Goal: Task Accomplishment & Management: Complete application form

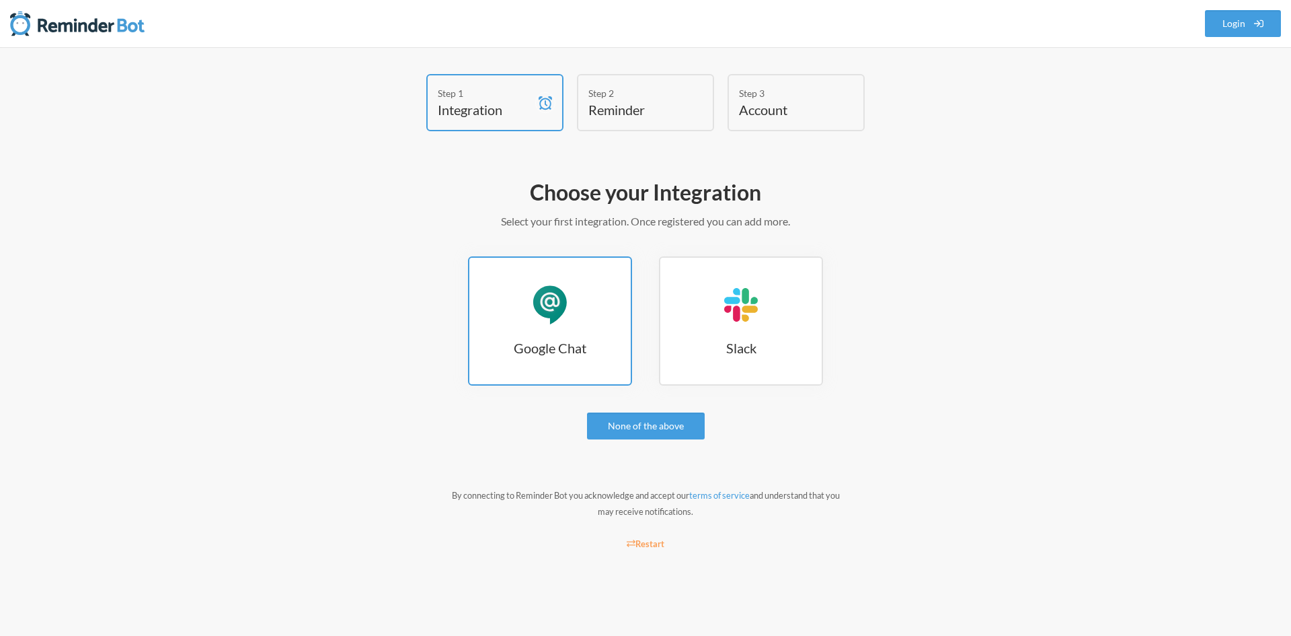
click at [556, 303] on div "Google Chat" at bounding box center [550, 304] width 40 height 40
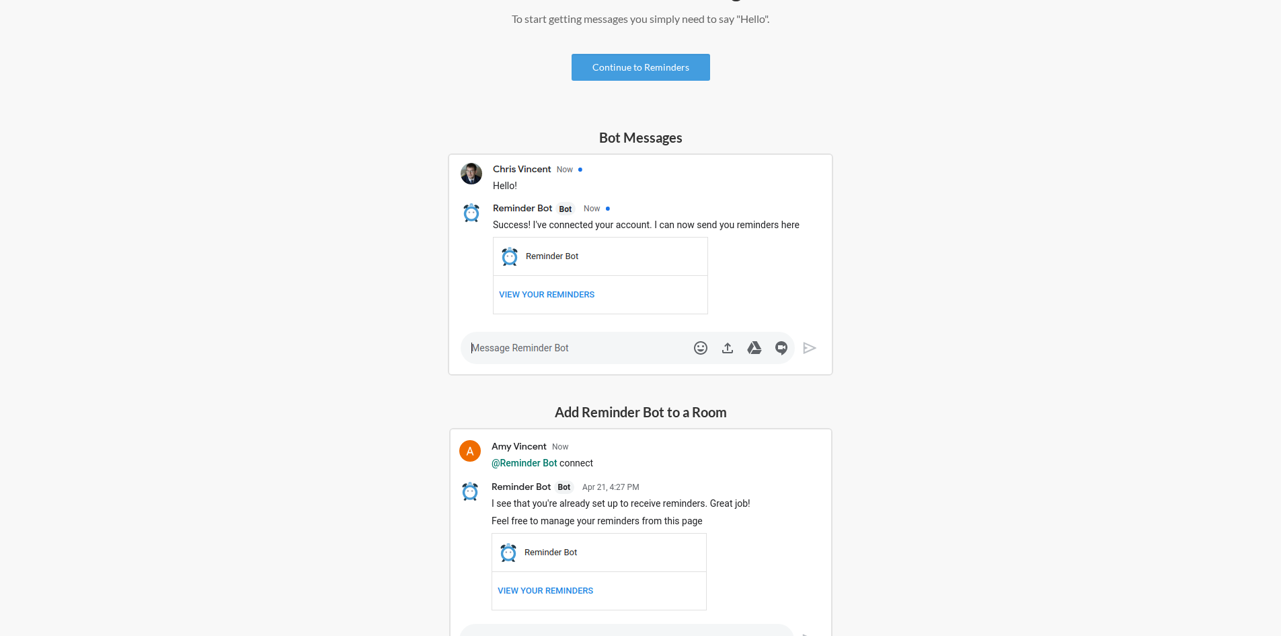
scroll to position [316, 0]
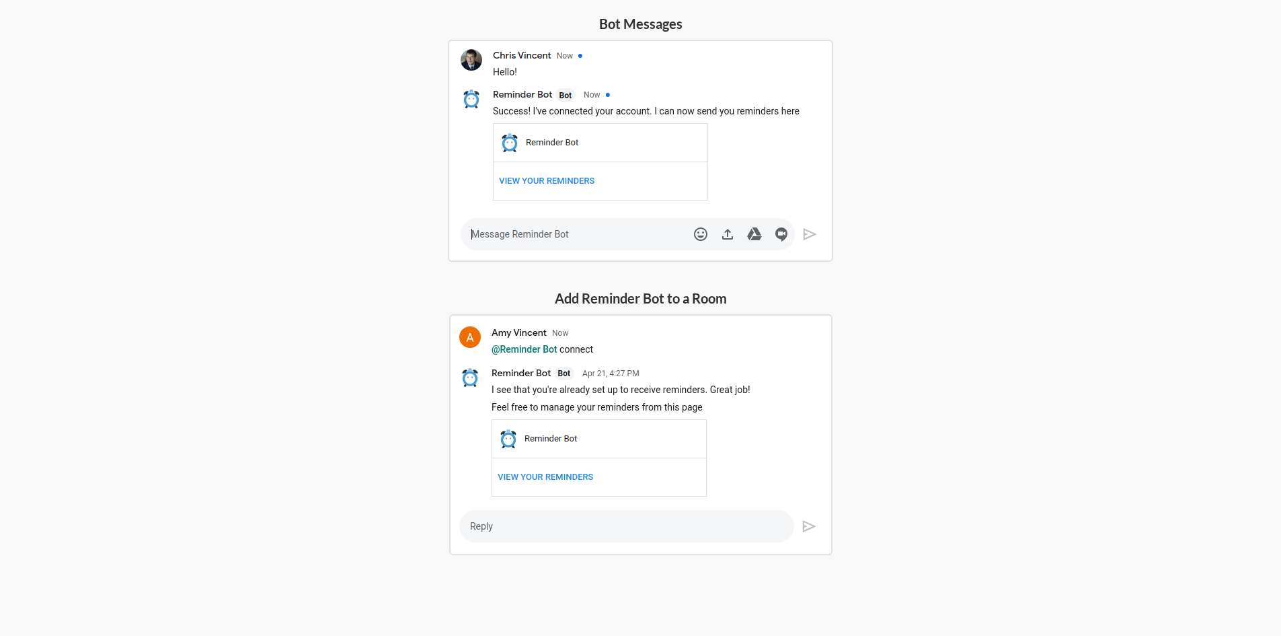
click at [628, 342] on img at bounding box center [640, 434] width 383 height 241
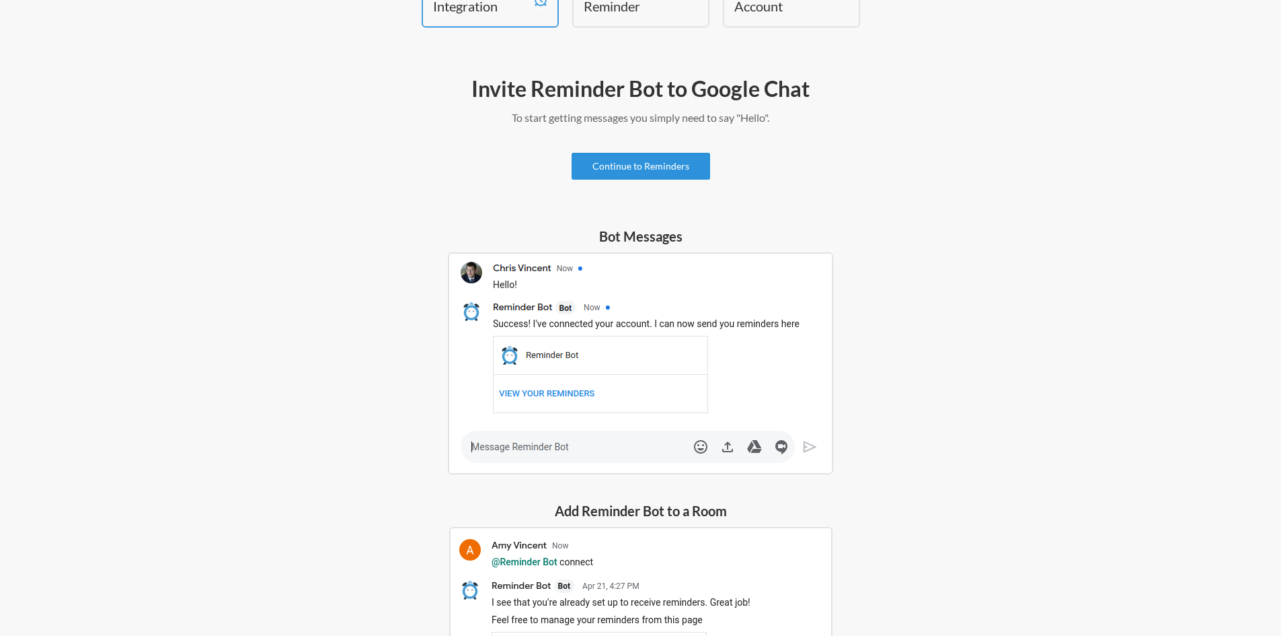
scroll to position [0, 0]
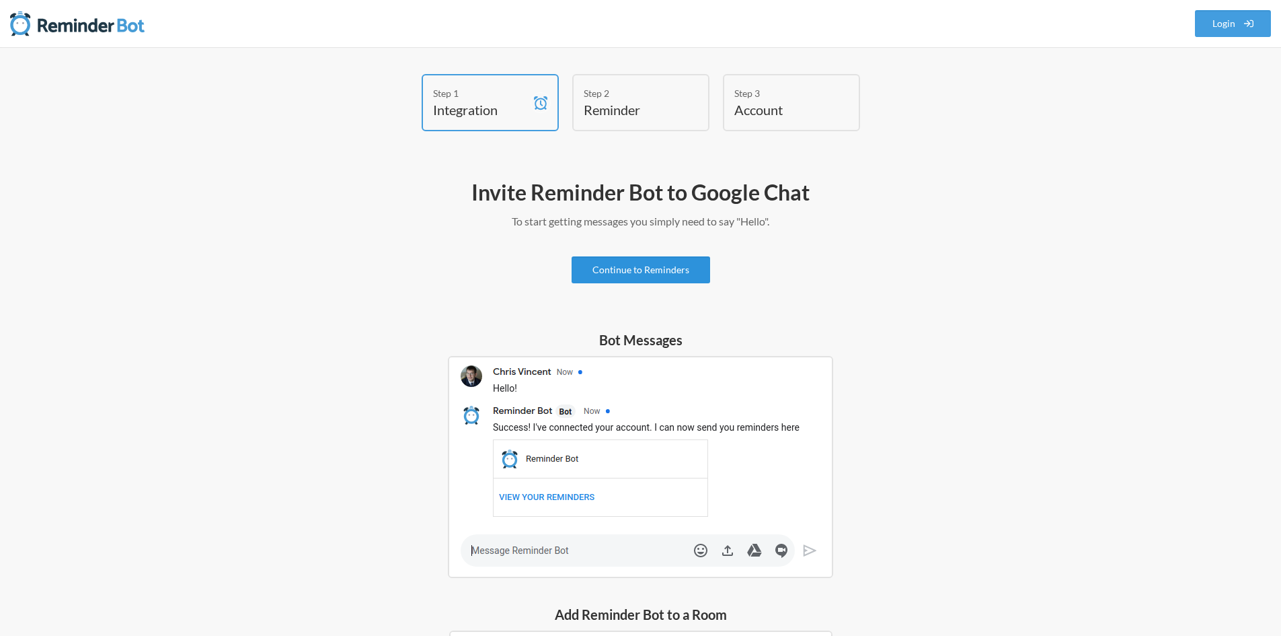
click at [642, 270] on link "Continue to Reminders" at bounding box center [641, 269] width 139 height 27
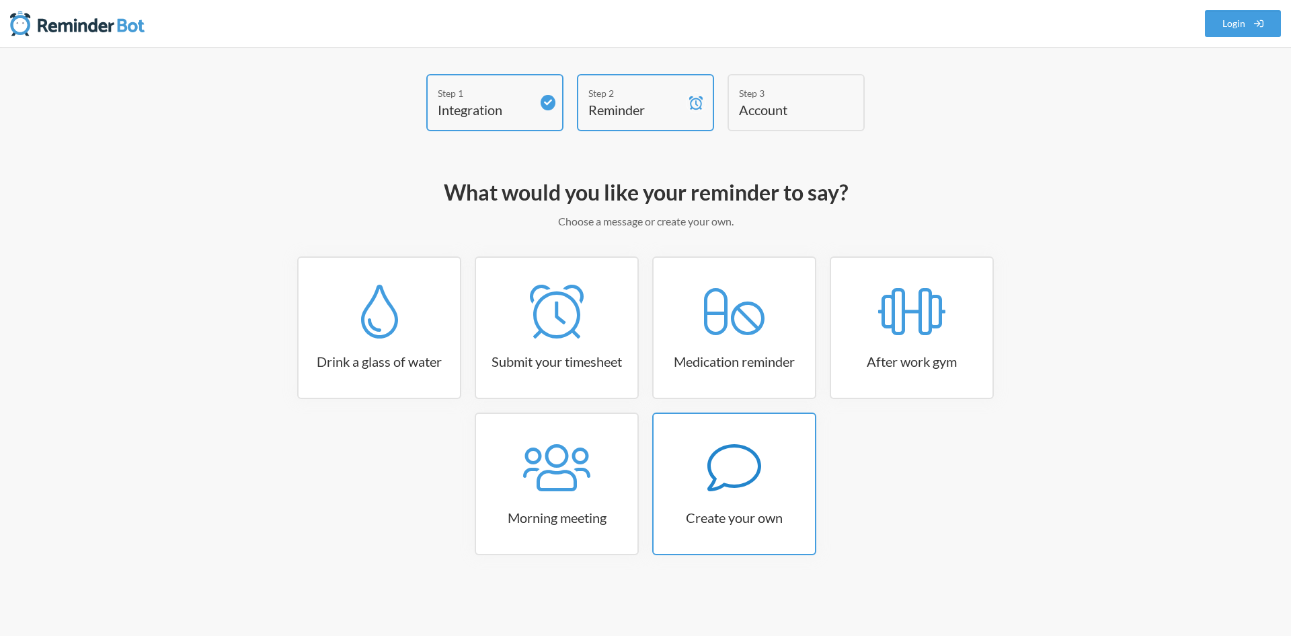
click at [708, 473] on icon at bounding box center [735, 468] width 54 height 54
select select "11:30:00"
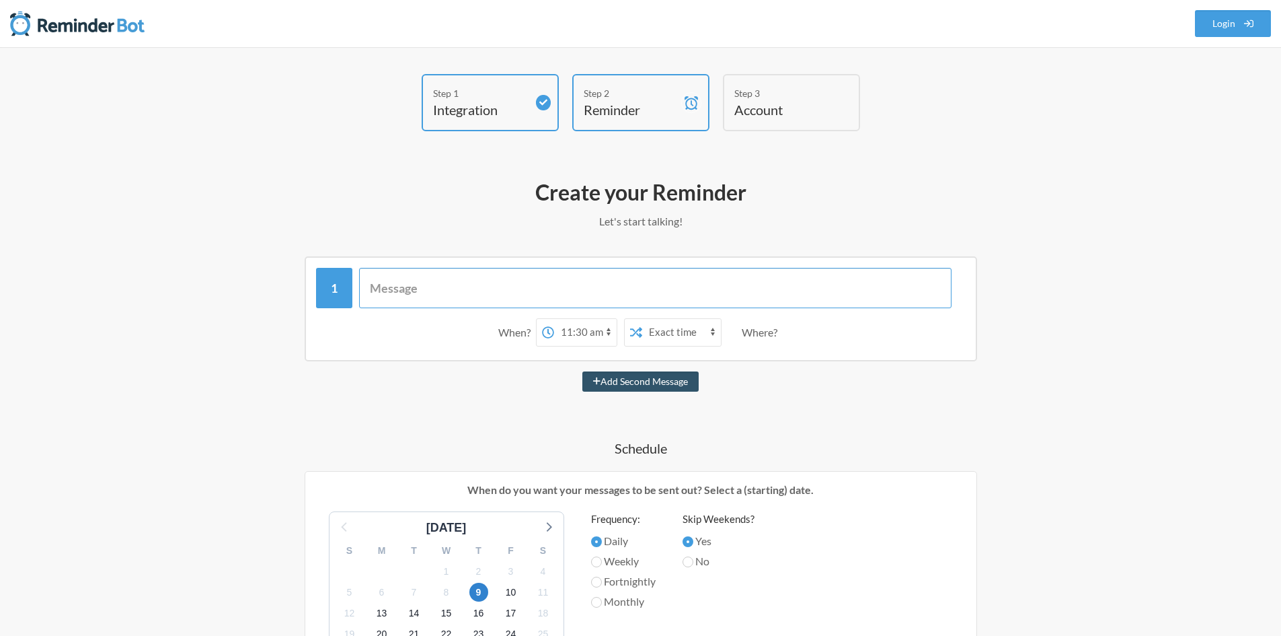
click at [453, 292] on input "text" at bounding box center [655, 288] width 593 height 40
type input "Compiled LOA and CPC"
click at [746, 331] on div "Where?" at bounding box center [762, 332] width 41 height 28
click at [608, 332] on select "12:00 am 12:15 am 12:30 am 12:45 am 1:00 am 1:15 am 1:30 am 1:45 am 2:00 am 2:1…" at bounding box center [585, 332] width 63 height 27
click at [473, 379] on div "Add Second Message" at bounding box center [641, 381] width 780 height 20
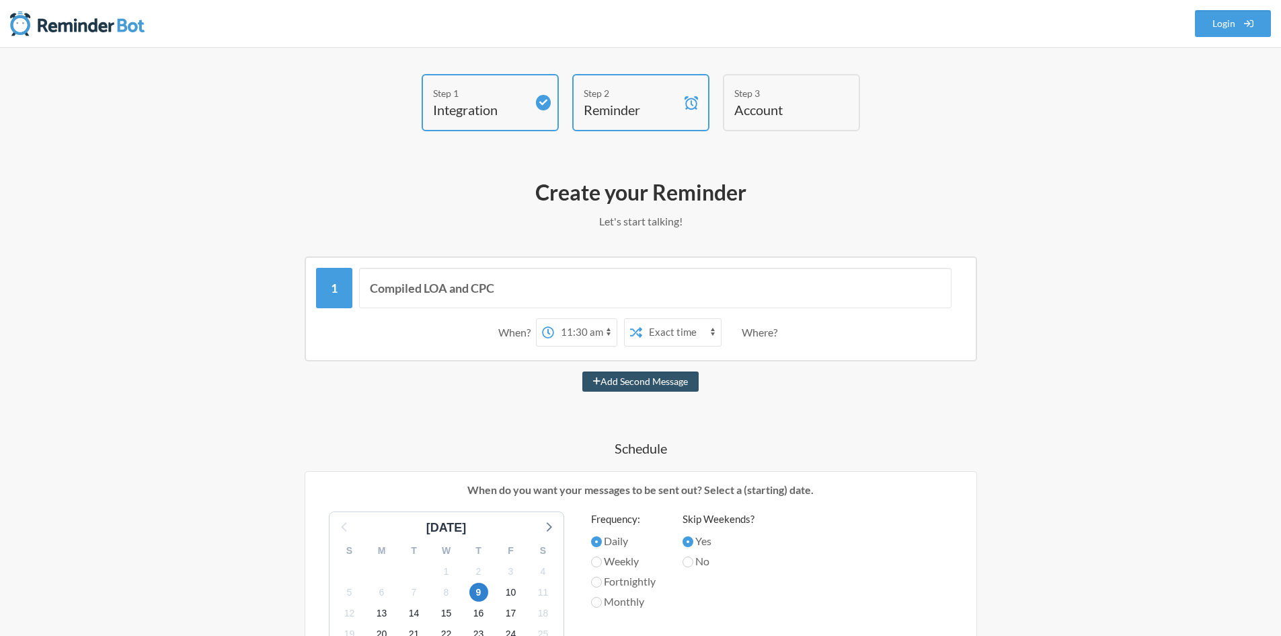
click at [572, 336] on select "12:00 am 12:15 am 12:30 am 12:45 am 1:00 am 1:15 am 1:30 am 1:45 am 2:00 am 2:1…" at bounding box center [585, 332] width 63 height 27
click at [639, 324] on label at bounding box center [636, 332] width 12 height 27
click at [648, 332] on select "Exact time Random time" at bounding box center [681, 332] width 79 height 27
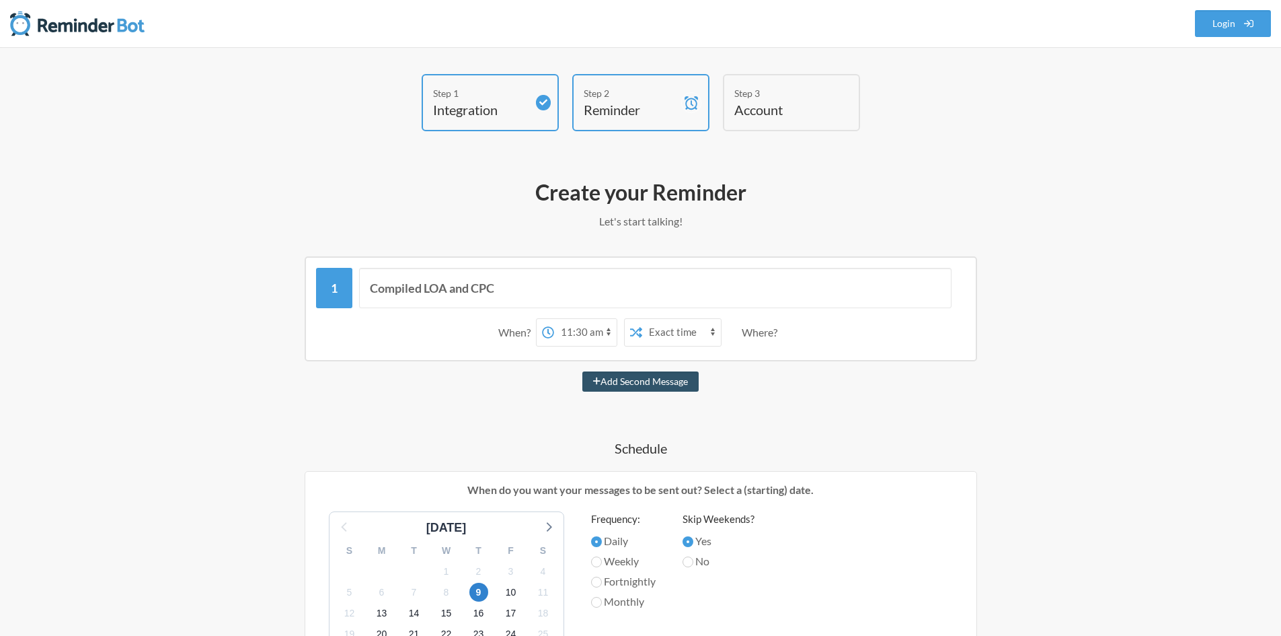
click at [756, 336] on div "Where?" at bounding box center [762, 332] width 41 height 28
click at [782, 329] on div "Where?" at bounding box center [762, 332] width 41 height 28
click at [765, 334] on div "Where?" at bounding box center [762, 332] width 41 height 28
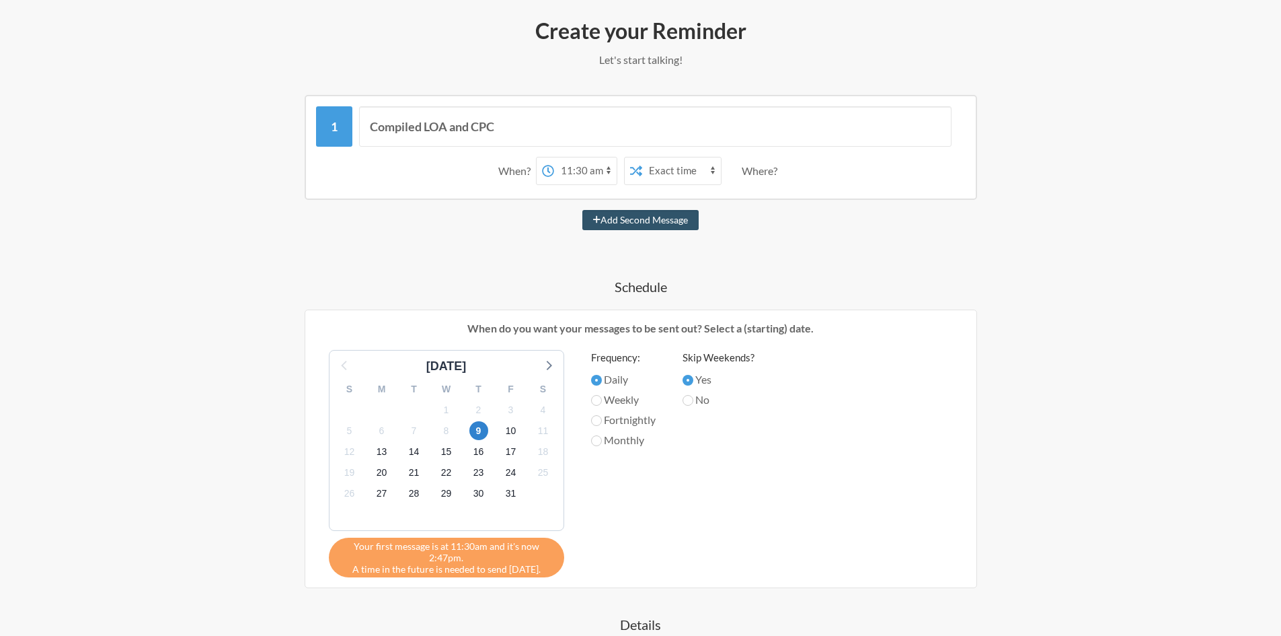
scroll to position [202, 0]
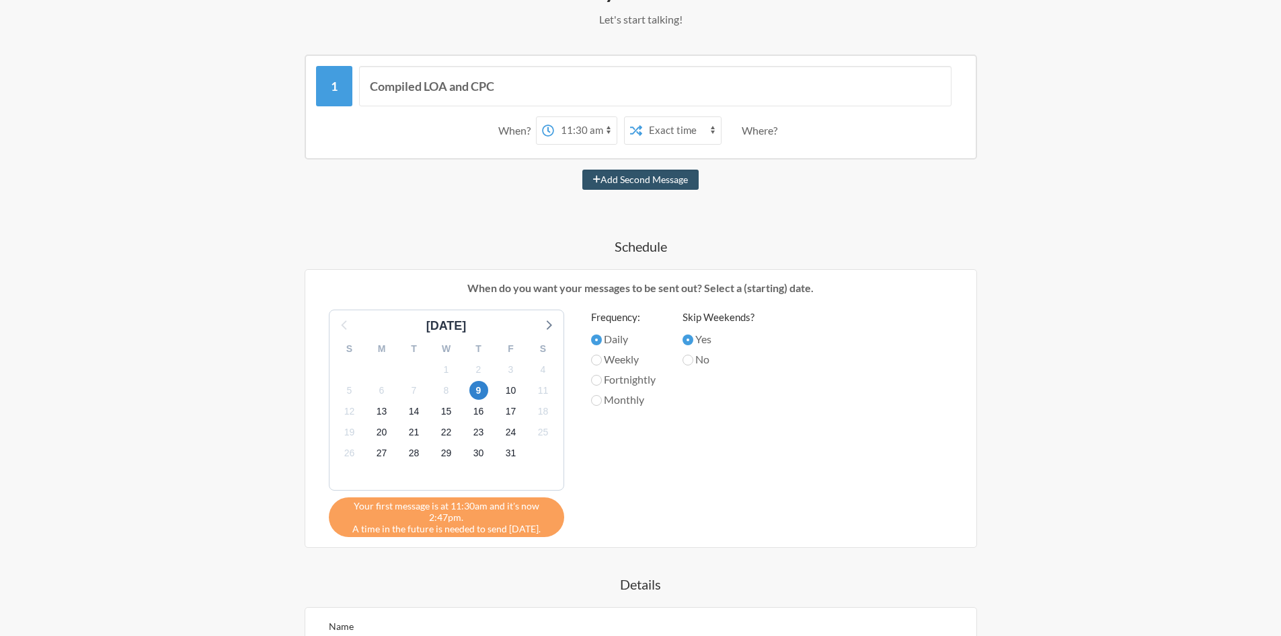
click at [574, 114] on div "When? 12:00 am 12:15 am 12:30 am 12:45 am 1:00 am 1:15 am 1:30 am 1:45 am 2:00 …" at bounding box center [641, 131] width 650 height 42
click at [595, 128] on select "12:00 am 12:15 am 12:30 am 12:45 am 1:00 am 1:15 am 1:30 am 1:45 am 2:00 am 2:1…" at bounding box center [585, 130] width 63 height 27
select select "16:00:00"
click at [554, 117] on select "12:00 am 12:15 am 12:30 am 12:45 am 1:00 am 1:15 am 1:30 am 1:45 am 2:00 am 2:1…" at bounding box center [585, 130] width 63 height 27
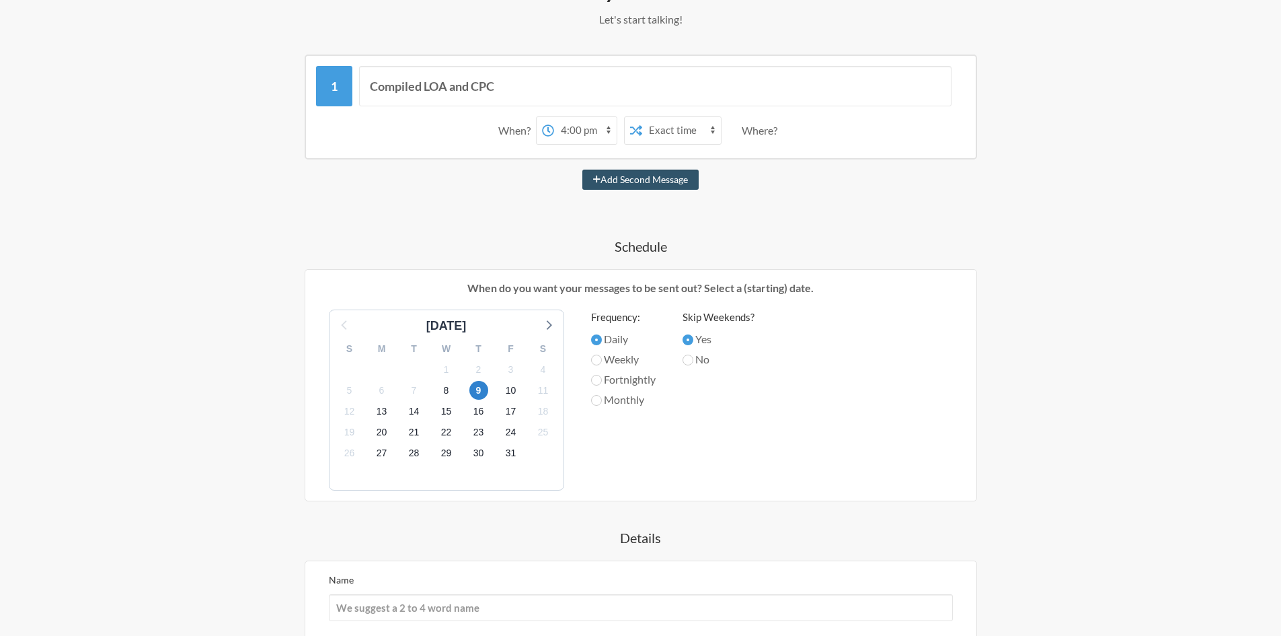
click at [692, 137] on select "Exact time Random time" at bounding box center [681, 130] width 79 height 27
click at [420, 414] on span "14" at bounding box center [414, 411] width 19 height 19
click at [480, 391] on span "9" at bounding box center [478, 390] width 19 height 19
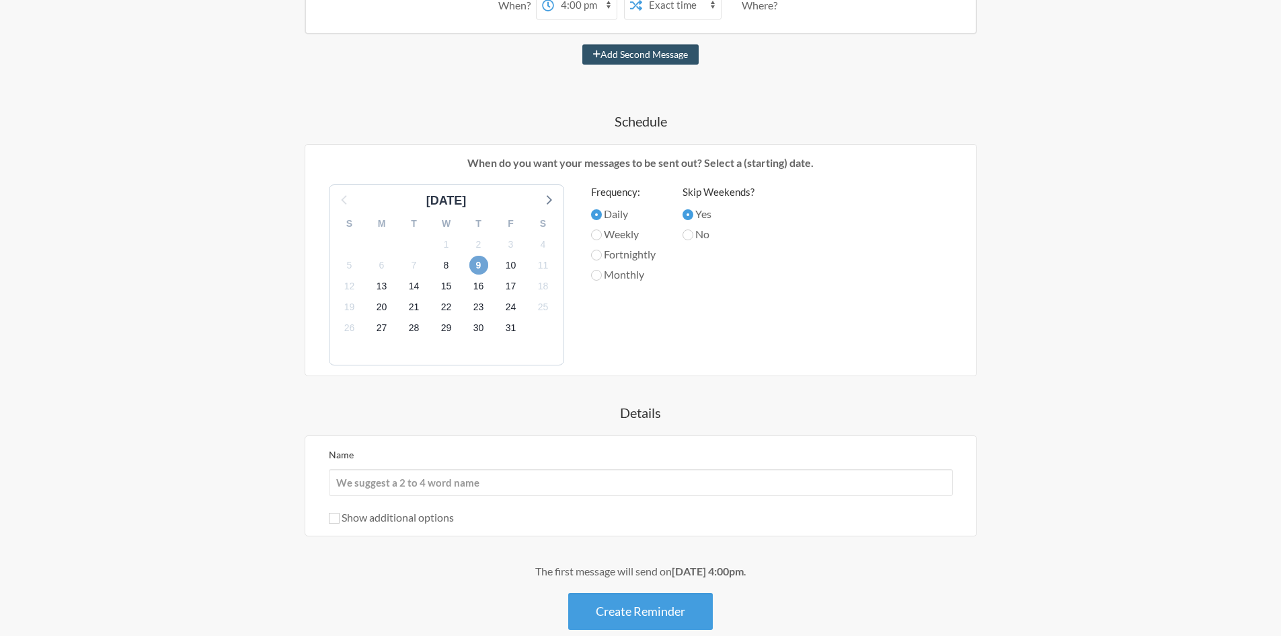
scroll to position [336, 0]
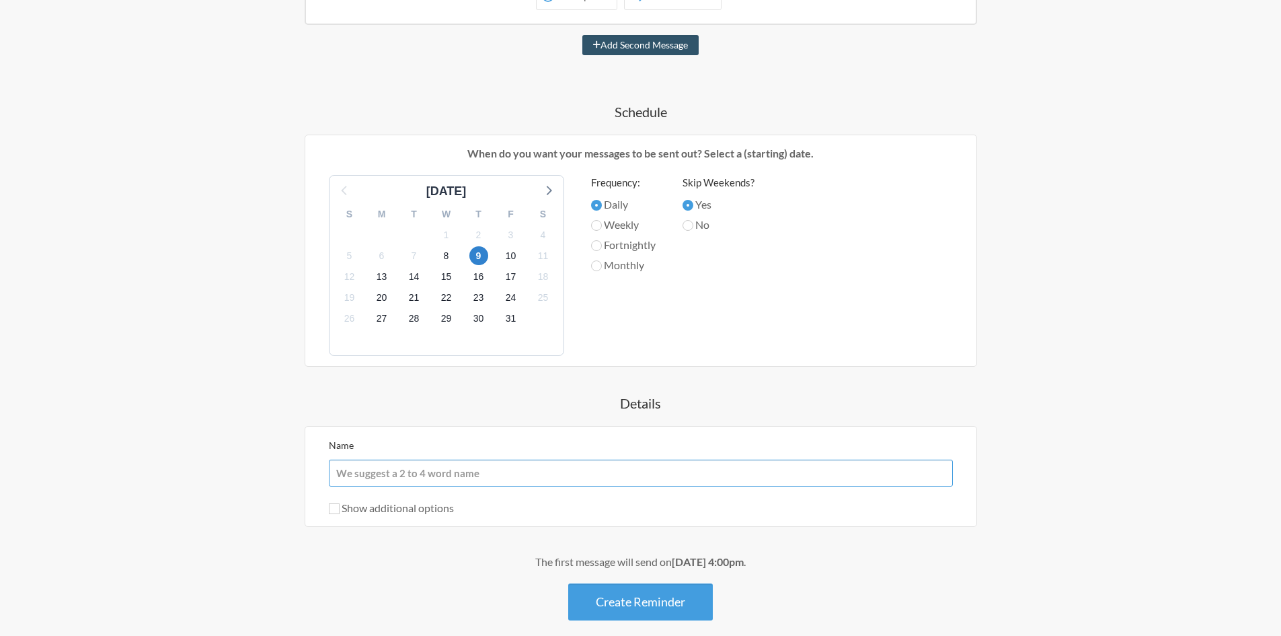
click at [422, 471] on input "Name" at bounding box center [641, 472] width 624 height 27
click at [434, 404] on h4 "Details" at bounding box center [641, 402] width 780 height 19
click at [395, 471] on input "Name" at bounding box center [641, 472] width 624 height 27
type input "Tender SK Iban Union"
click at [342, 510] on label "Show additional options" at bounding box center [391, 507] width 125 height 13
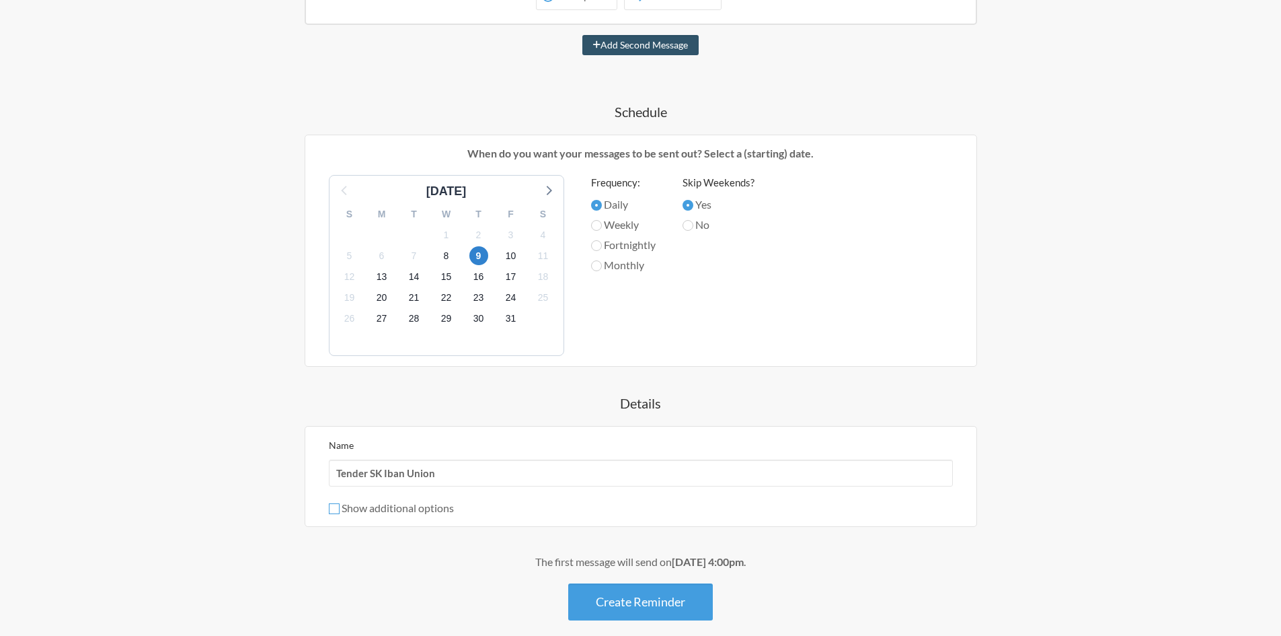
click at [340, 510] on input "Show additional options" at bounding box center [334, 508] width 11 height 11
checkbox input "true"
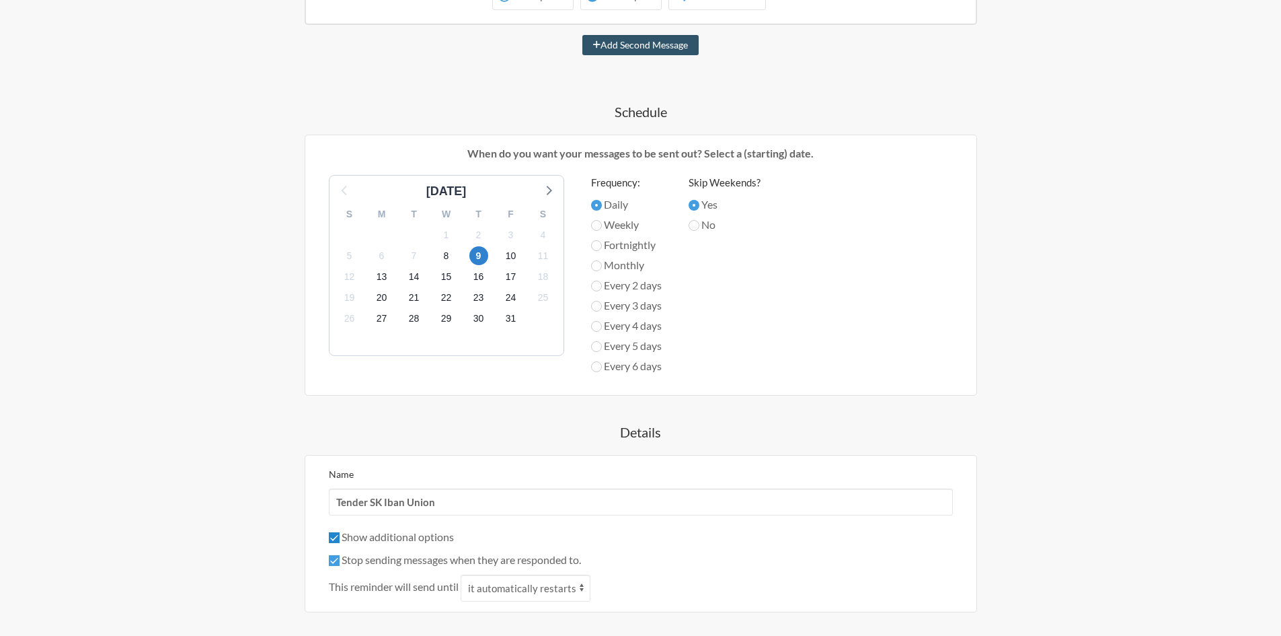
scroll to position [404, 0]
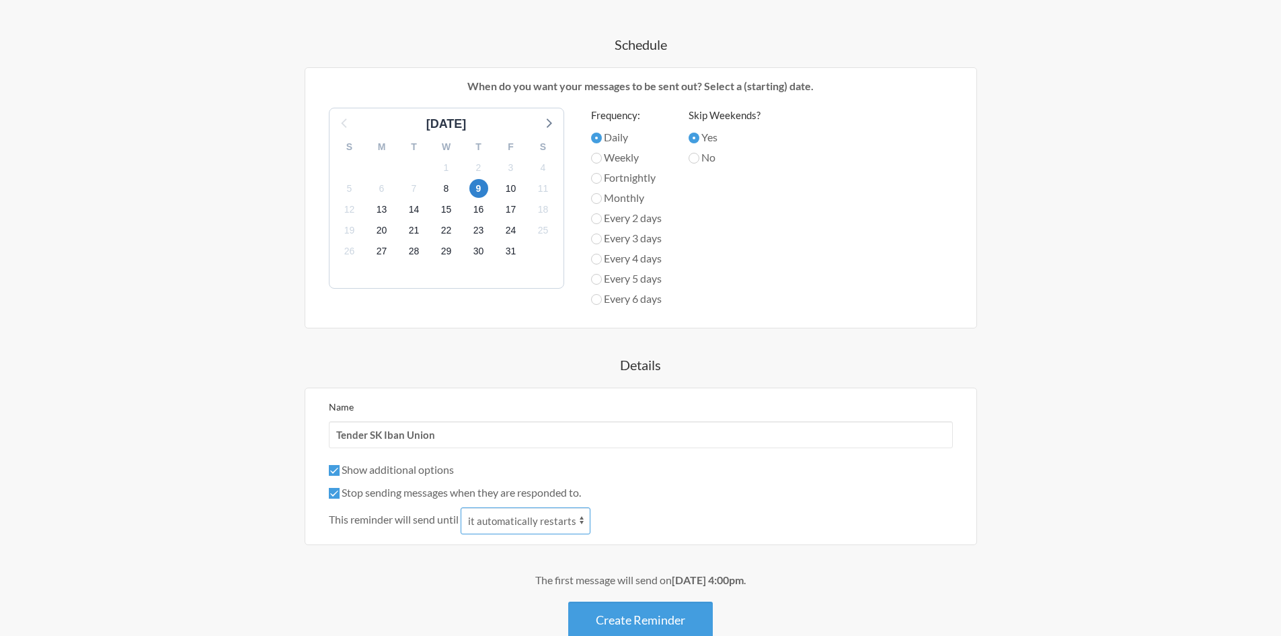
click at [568, 525] on select "it automatically restarts it is replied to" at bounding box center [526, 520] width 130 height 27
click at [360, 551] on div "Compiled LOA and CPC When? 12:00 am 12:15 am 12:30 am 12:45 am 1:00 am 1:15 am …" at bounding box center [641, 246] width 780 height 786
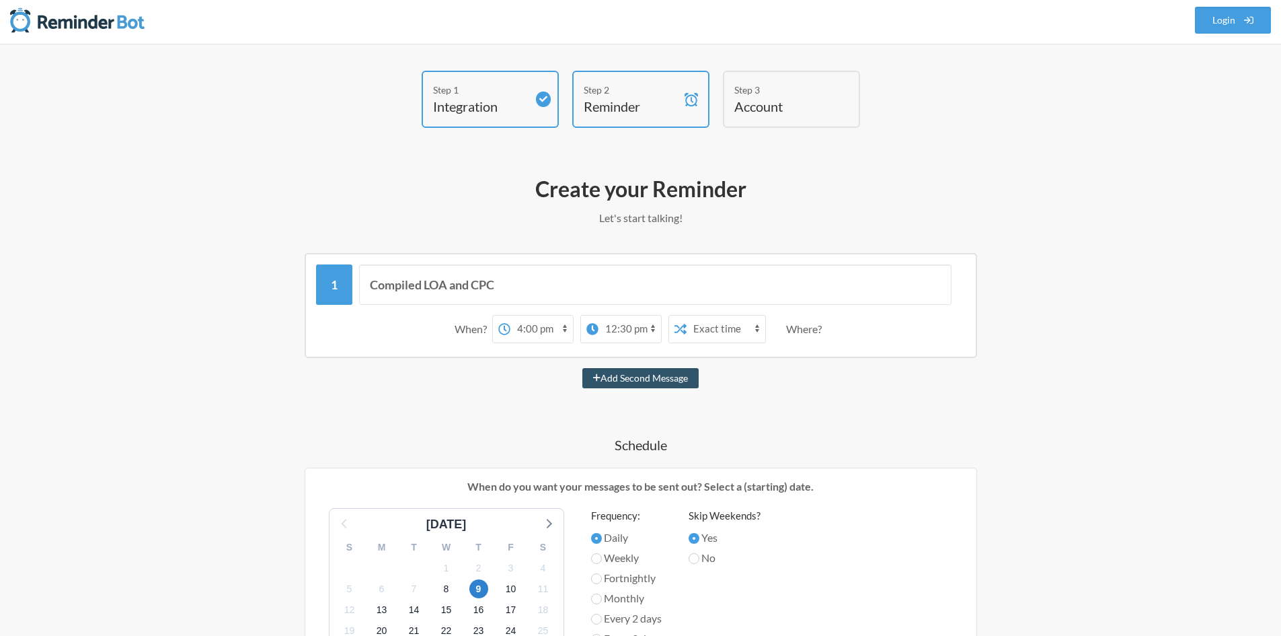
scroll to position [0, 0]
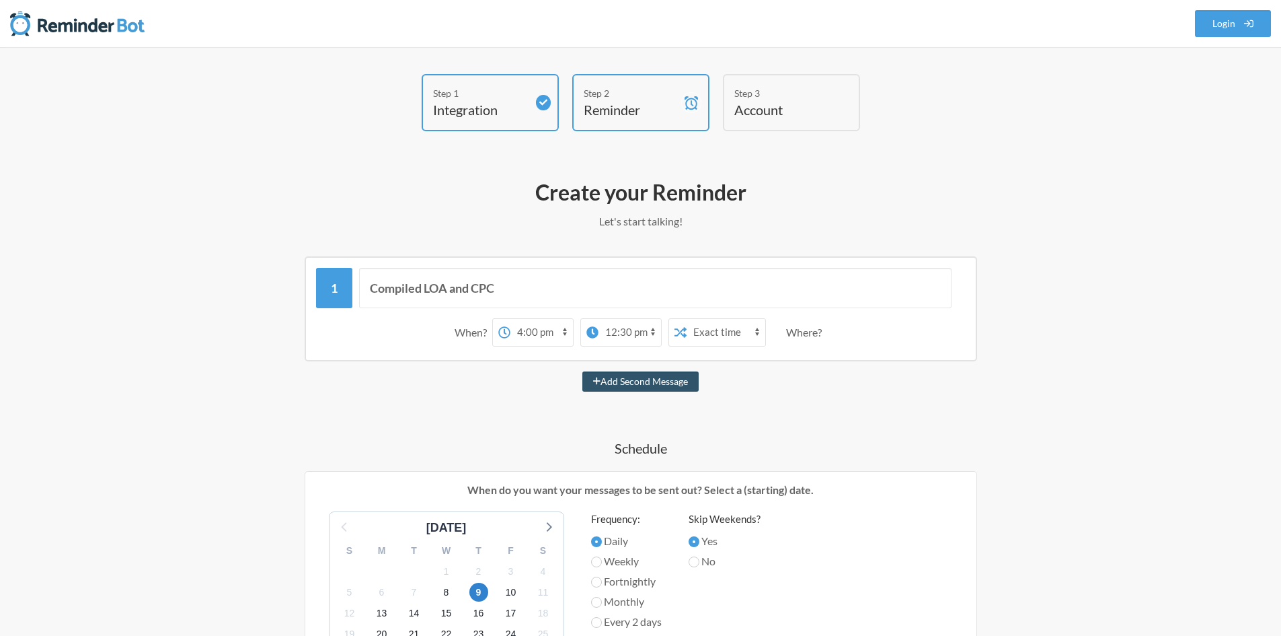
click at [810, 338] on div "Where?" at bounding box center [806, 332] width 41 height 28
click at [831, 328] on div "When? 12:00 am 12:15 am 12:30 am 12:45 am 1:00 am 1:15 am 1:30 am 1:45 am 2:00 …" at bounding box center [641, 332] width 650 height 42
click at [808, 332] on div "Where?" at bounding box center [806, 332] width 41 height 28
click at [872, 336] on div "When? 12:00 am 12:15 am 12:30 am 12:45 am 1:00 am 1:15 am 1:30 am 1:45 am 2:00 …" at bounding box center [641, 332] width 650 height 42
click at [845, 325] on div "When? 12:00 am 12:15 am 12:30 am 12:45 am 1:00 am 1:15 am 1:30 am 1:45 am 2:00 …" at bounding box center [641, 332] width 650 height 42
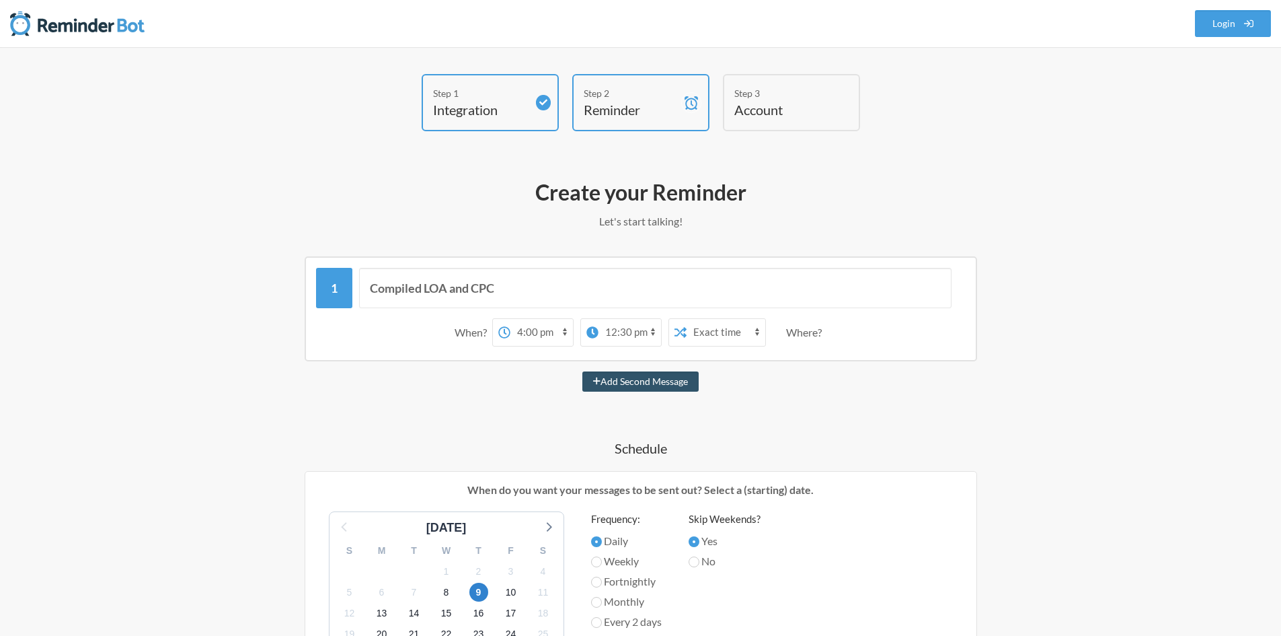
click at [847, 328] on div "When? 12:00 am 12:15 am 12:30 am 12:45 am 1:00 am 1:15 am 1:30 am 1:45 am 2:00 …" at bounding box center [641, 332] width 650 height 42
click at [784, 338] on div "When? 12:00 am 12:15 am 12:30 am 12:45 am 1:00 am 1:15 am 1:30 am 1:45 am 2:00 …" at bounding box center [641, 332] width 650 height 42
click at [778, 348] on div "When? 12:00 am 12:15 am 12:30 am 12:45 am 1:00 am 1:15 am 1:30 am 1:45 am 2:00 …" at bounding box center [641, 332] width 650 height 42
click at [778, 319] on div "When? 12:00 am 12:15 am 12:30 am 12:45 am 1:00 am 1:15 am 1:30 am 1:45 am 2:00 …" at bounding box center [641, 332] width 650 height 42
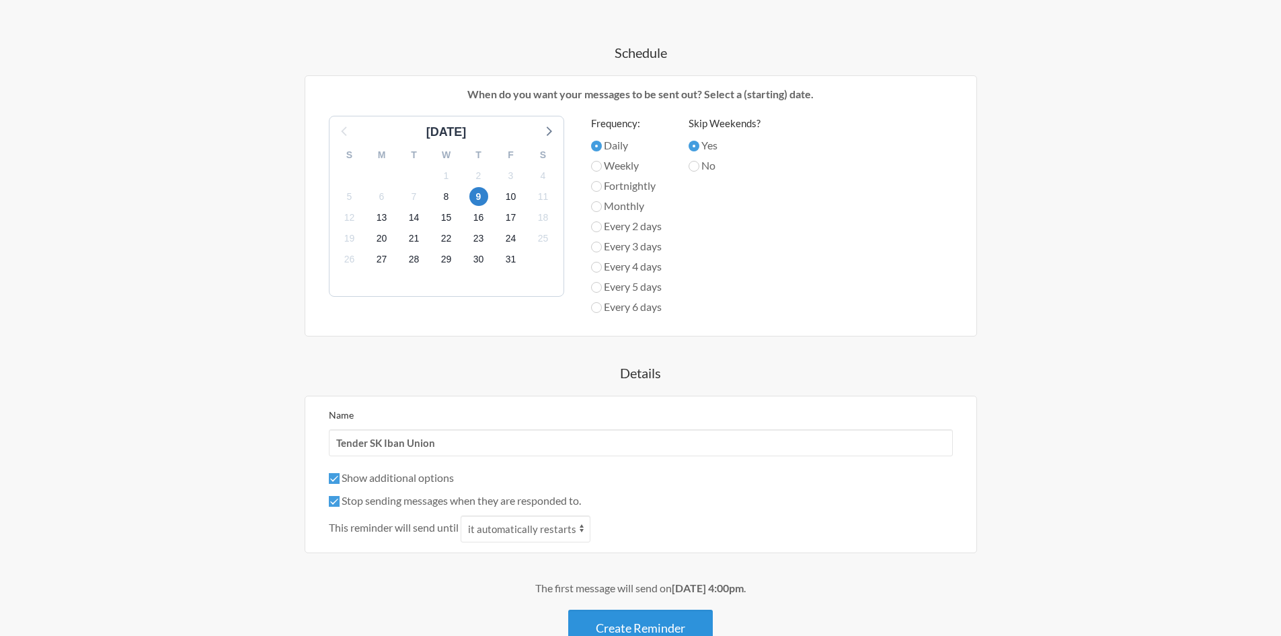
scroll to position [487, 0]
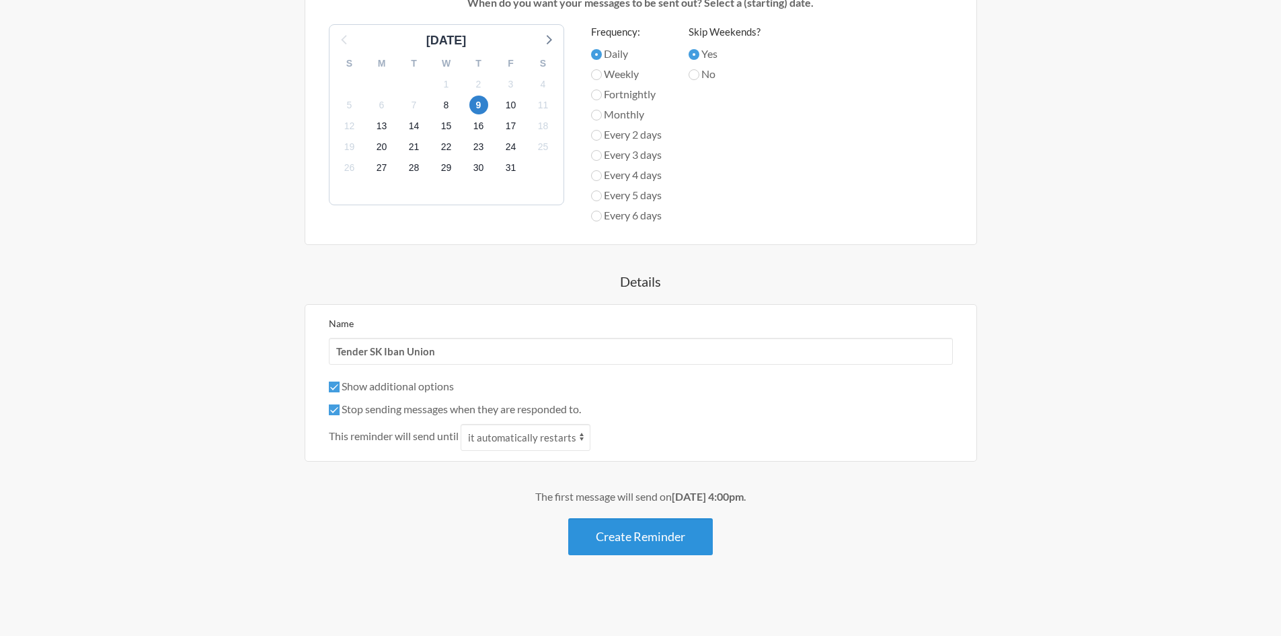
click at [646, 539] on button "Create Reminder" at bounding box center [640, 536] width 145 height 37
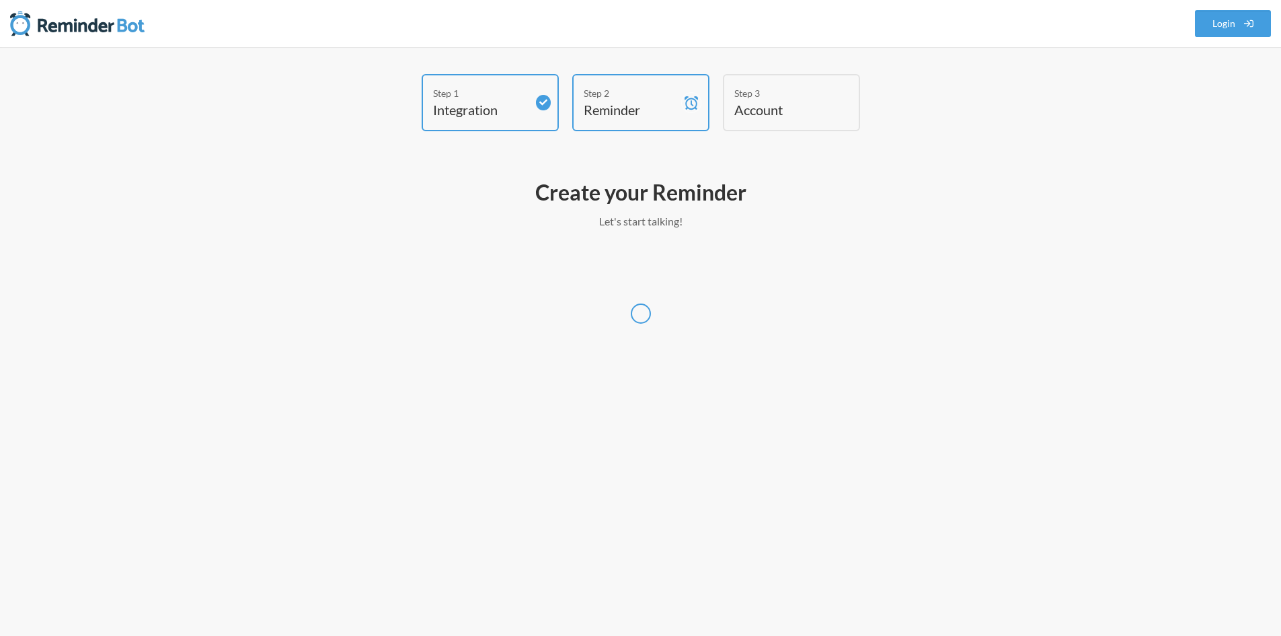
scroll to position [0, 0]
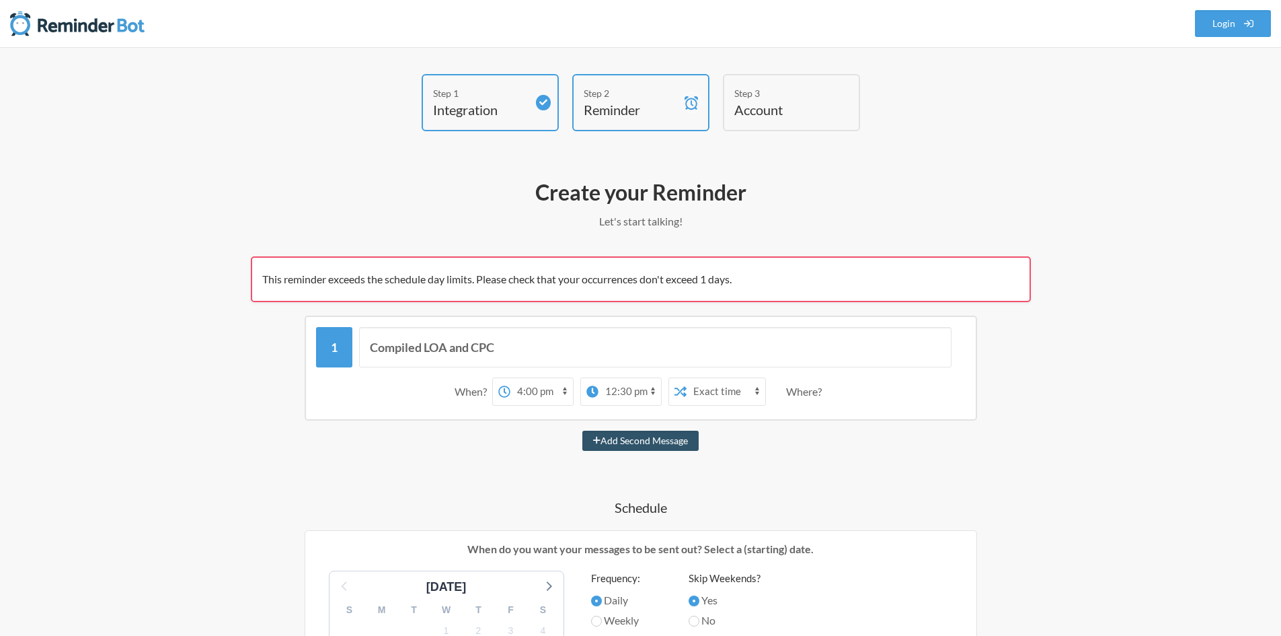
click at [531, 393] on select "12:00 am 12:15 am 12:30 am 12:45 am 1:00 am 1:15 am 1:30 am 1:45 am 2:00 am 2:1…" at bounding box center [541, 391] width 63 height 27
click at [599, 392] on select "12:00 am 12:15 am 12:30 am 12:45 am 1:00 am 1:15 am 1:30 am 1:45 am 2:00 am 2:1…" at bounding box center [630, 391] width 63 height 27
click at [767, 221] on p "Let's start talking!" at bounding box center [641, 221] width 780 height 16
click at [638, 393] on select "12:00 am 12:15 am 12:30 am 12:45 am 1:00 am 1:15 am 1:30 am 1:45 am 2:00 am 2:1…" at bounding box center [630, 391] width 63 height 27
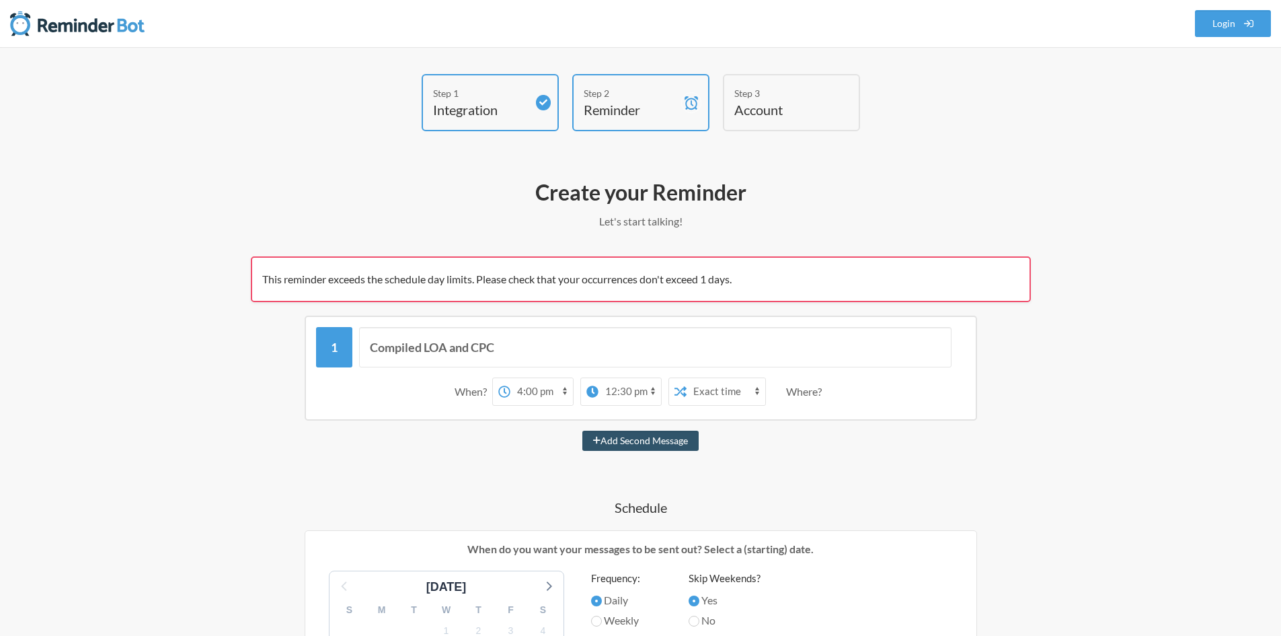
click at [638, 393] on select "12:00 am 12:15 am 12:30 am 12:45 am 1:00 am 1:15 am 1:30 am 1:45 am 2:00 am 2:1…" at bounding box center [630, 391] width 63 height 27
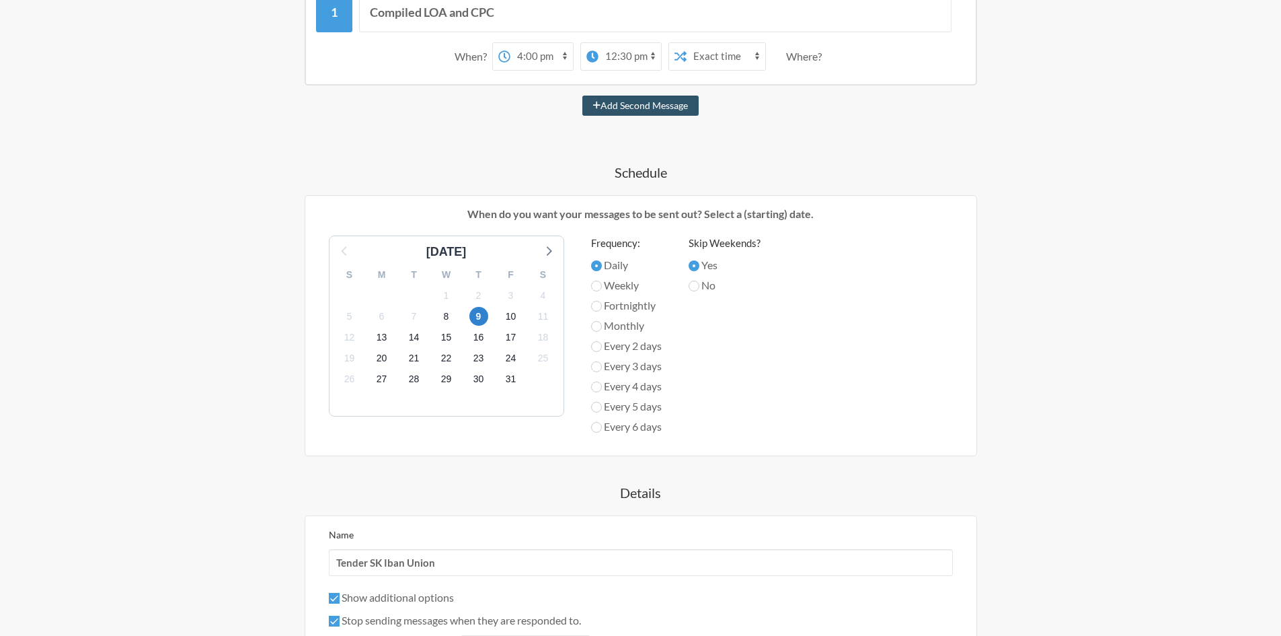
scroll to position [336, 0]
click at [630, 425] on label "Every 6 days" at bounding box center [626, 425] width 71 height 16
click at [602, 425] on input "Every 6 days" at bounding box center [596, 425] width 11 height 11
radio input "true"
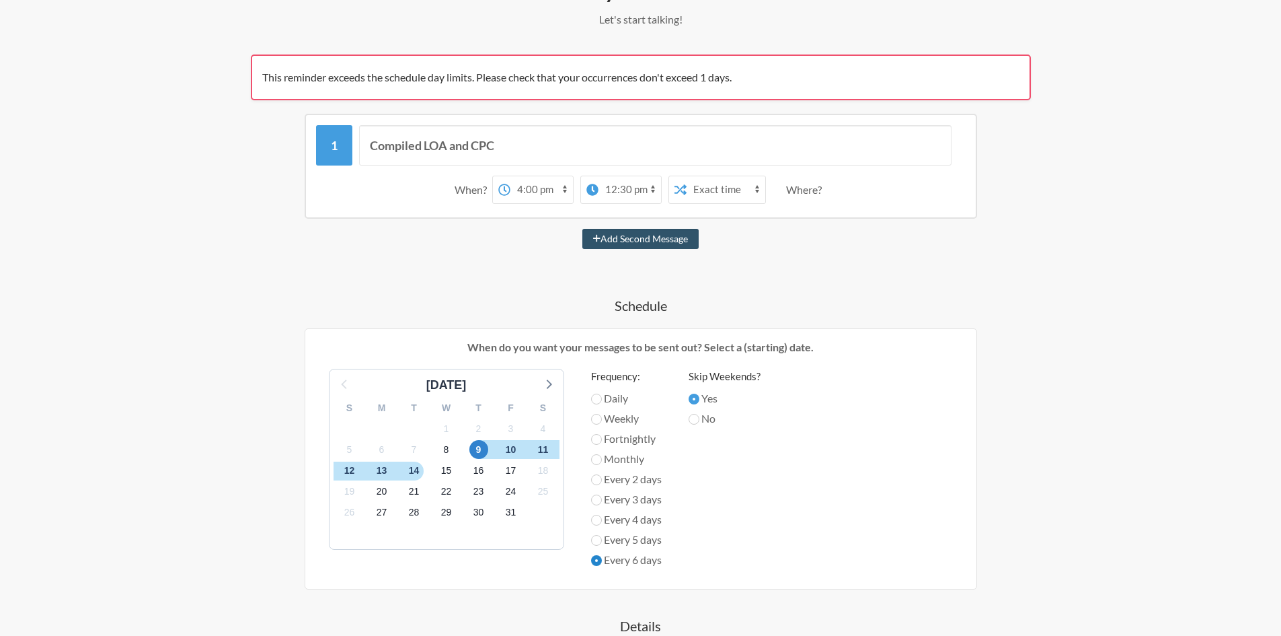
scroll to position [135, 0]
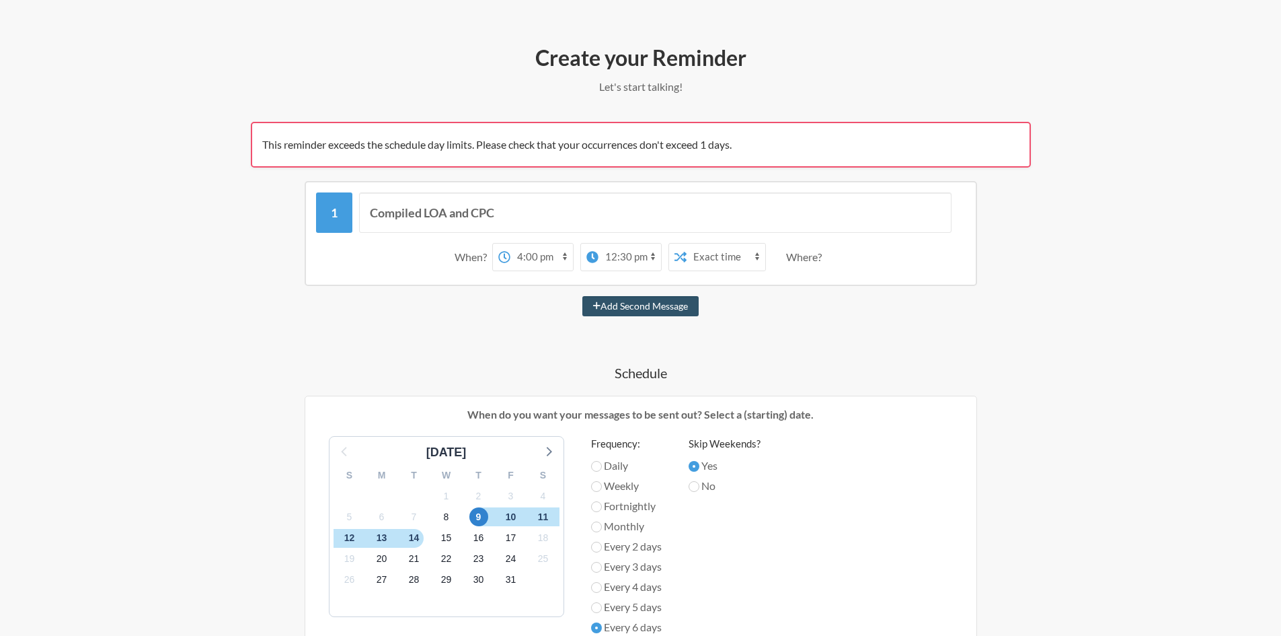
click at [611, 260] on select "12:00 am 12:15 am 12:30 am 12:45 am 1:00 am 1:15 am 1:30 am 1:45 am 2:00 am 2:1…" at bounding box center [630, 256] width 63 height 27
click at [527, 254] on select "12:00 am 12:15 am 12:30 am 12:45 am 1:00 am 1:15 am 1:30 am 1:45 am 2:00 am 2:1…" at bounding box center [541, 256] width 63 height 27
click at [541, 262] on select "12:00 am 12:15 am 12:30 am 12:45 am 1:00 am 1:15 am 1:30 am 1:45 am 2:00 am 2:1…" at bounding box center [541, 256] width 63 height 27
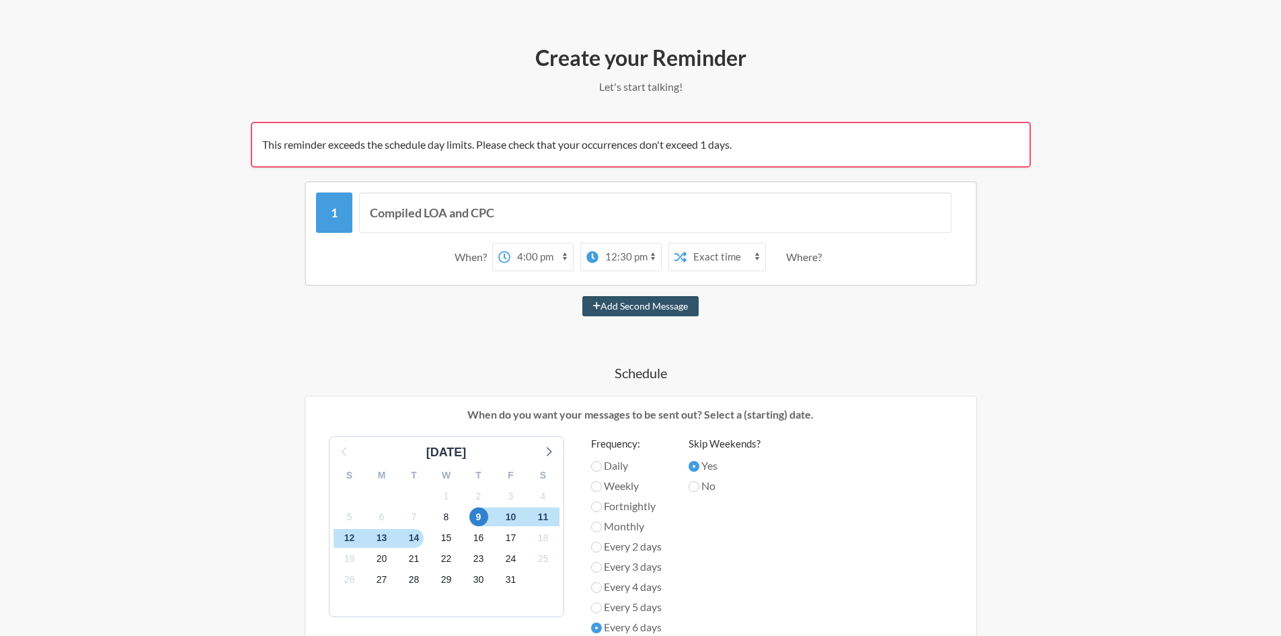
select select "09:00:00"
click at [510, 243] on select "12:00 am 12:15 am 12:30 am 12:45 am 1:00 am 1:15 am 1:30 am 1:45 am 2:00 am 2:1…" at bounding box center [541, 256] width 63 height 27
click at [638, 269] on select "12:00 am 12:15 am 12:30 am 12:45 am 1:00 am 1:15 am 1:30 am 1:45 am 2:00 am 2:1…" at bounding box center [630, 256] width 63 height 27
select select "17:00:00"
click at [599, 243] on select "12:00 am 12:15 am 12:30 am 12:45 am 1:00 am 1:15 am 1:30 am 1:45 am 2:00 am 2:1…" at bounding box center [630, 256] width 63 height 27
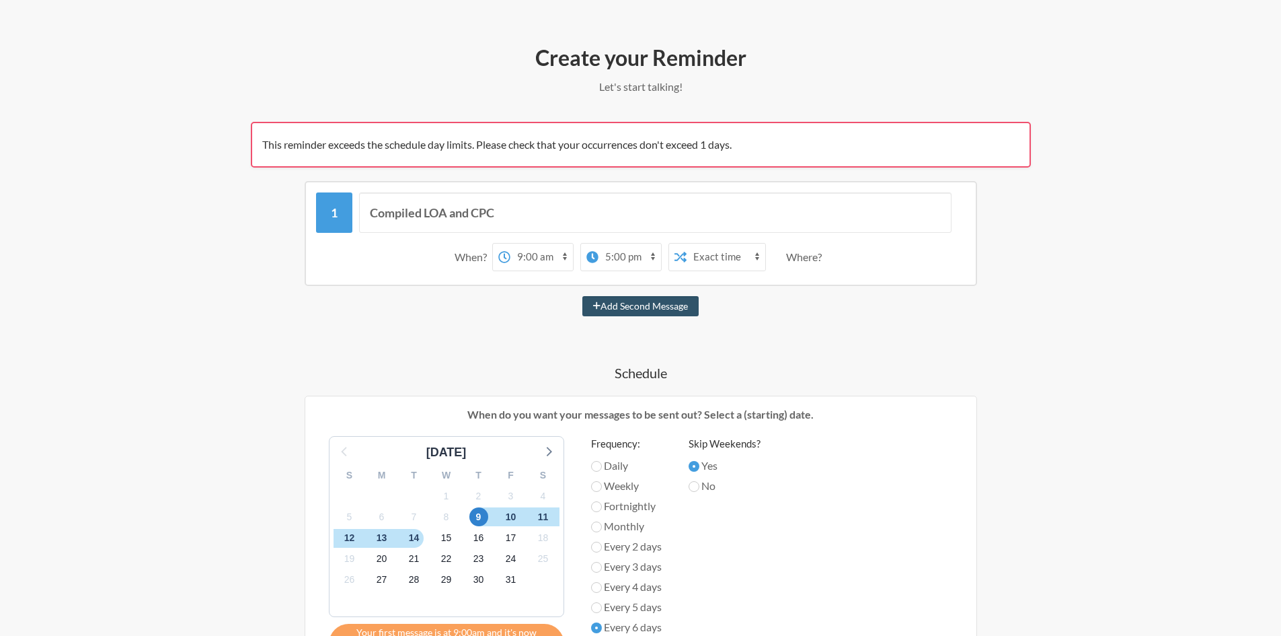
click at [765, 350] on div "Compiled LOA and CPC When? 12:00 am 12:15 am 12:30 am 12:45 am 1:00 am 1:15 am …" at bounding box center [641, 582] width 780 height 803
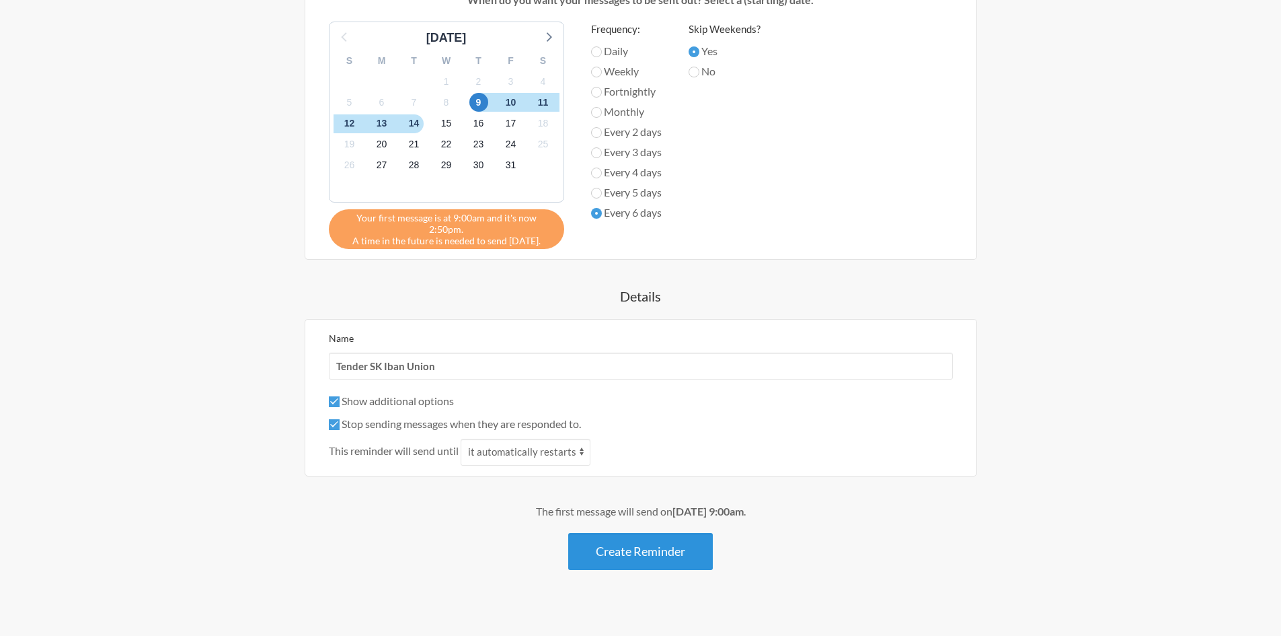
scroll to position [552, 0]
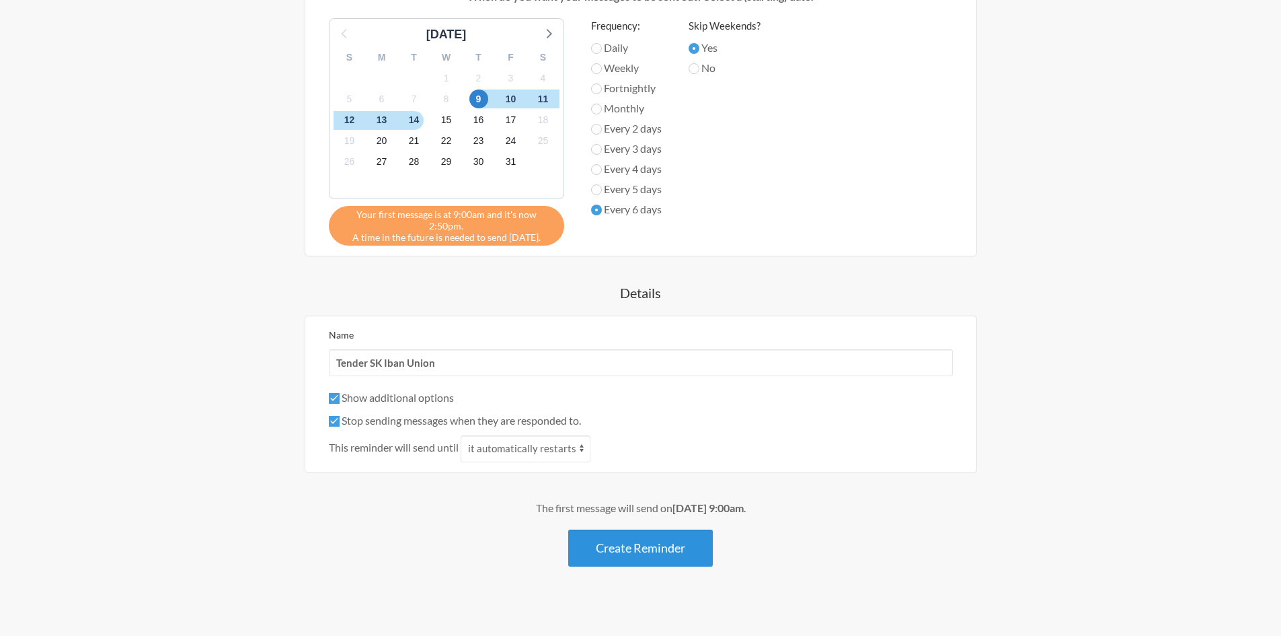
click at [615, 533] on button "Create Reminder" at bounding box center [640, 547] width 145 height 37
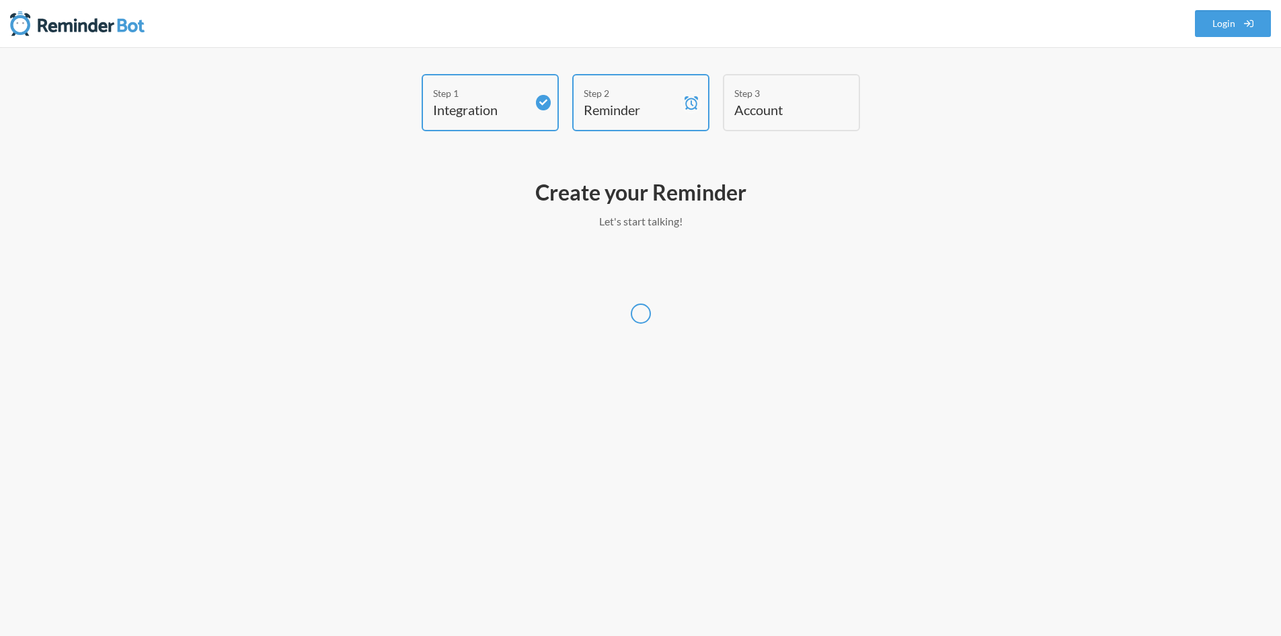
scroll to position [0, 0]
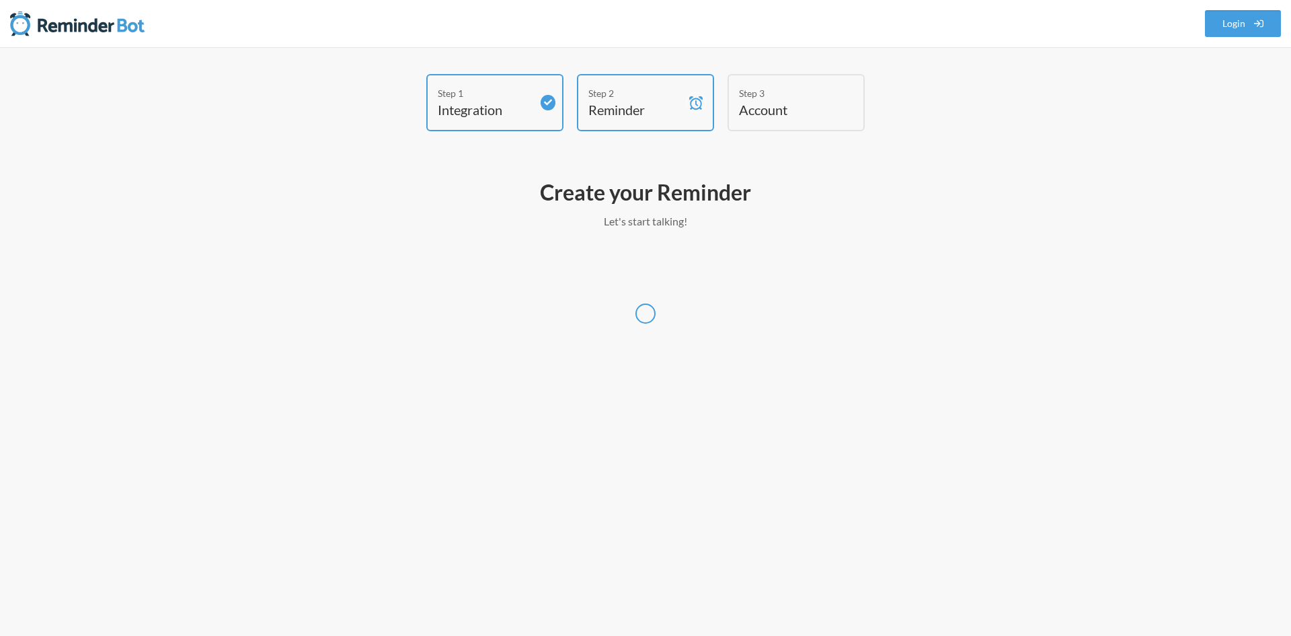
select select "[GEOGRAPHIC_DATA]/Kuala_Lumpur"
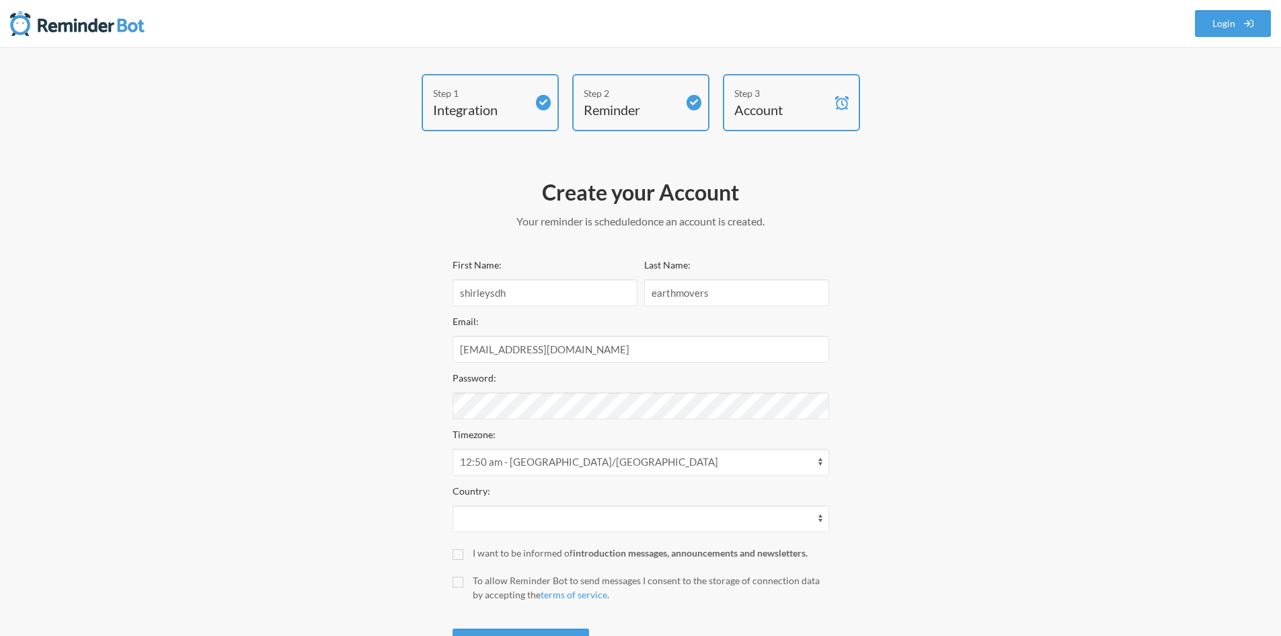
select select "MY"
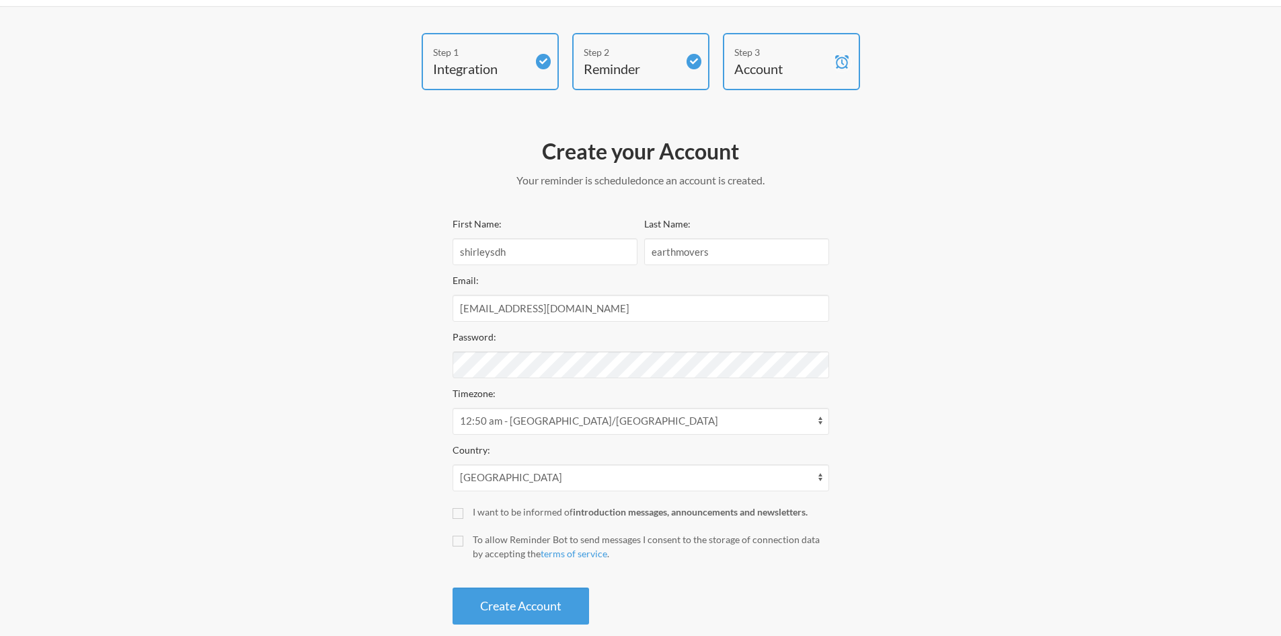
scroll to position [63, 0]
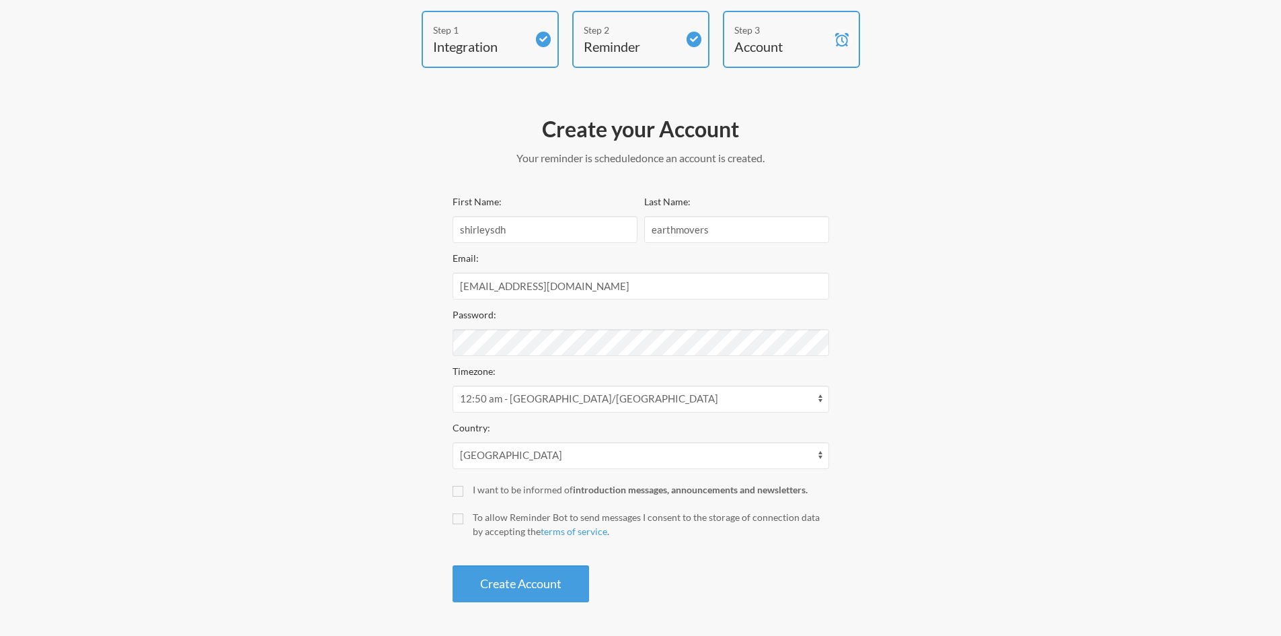
click at [389, 535] on div "Step 1 Integration Step 2 Reminder Step 3 Account Create your Account Your remi…" at bounding box center [640, 310] width 807 height 598
click at [458, 519] on input "To allow Reminder Bot to send messages I consent to the storage of connection d…" at bounding box center [458, 518] width 11 height 11
checkbox input "true"
click at [486, 585] on button "Create Account" at bounding box center [521, 583] width 137 height 37
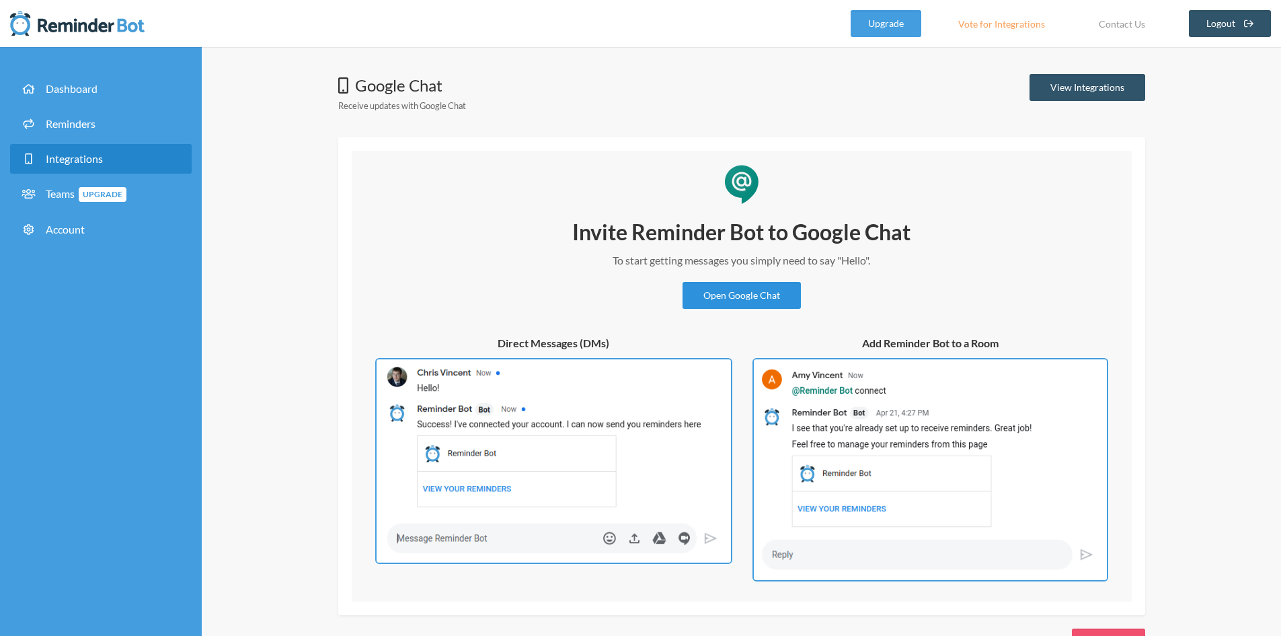
click at [731, 297] on link "Open Google Chat" at bounding box center [742, 295] width 118 height 27
click at [301, 198] on div "Google Chat Receive updates with Google Chat View Integrations Invite Reminder …" at bounding box center [741, 364] width 1079 height 635
click at [83, 91] on span "Dashboard" at bounding box center [72, 88] width 52 height 13
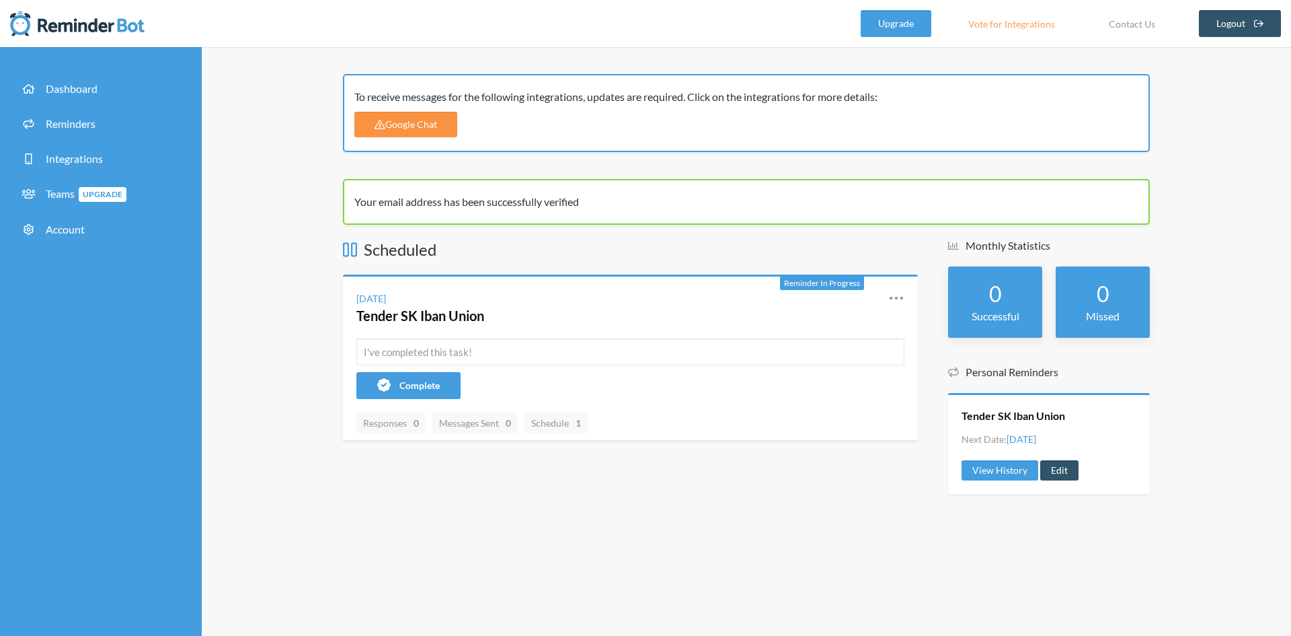
click at [385, 120] on link "Google Chat" at bounding box center [405, 125] width 103 height 26
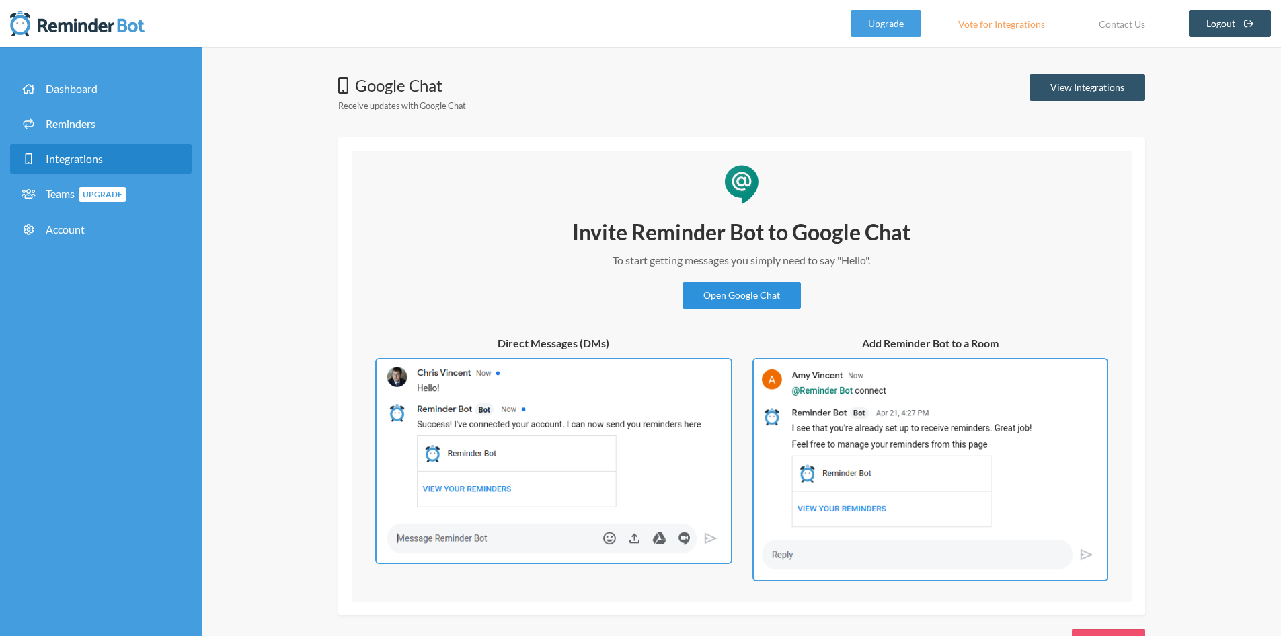
click at [762, 300] on link "Open Google Chat" at bounding box center [742, 295] width 118 height 27
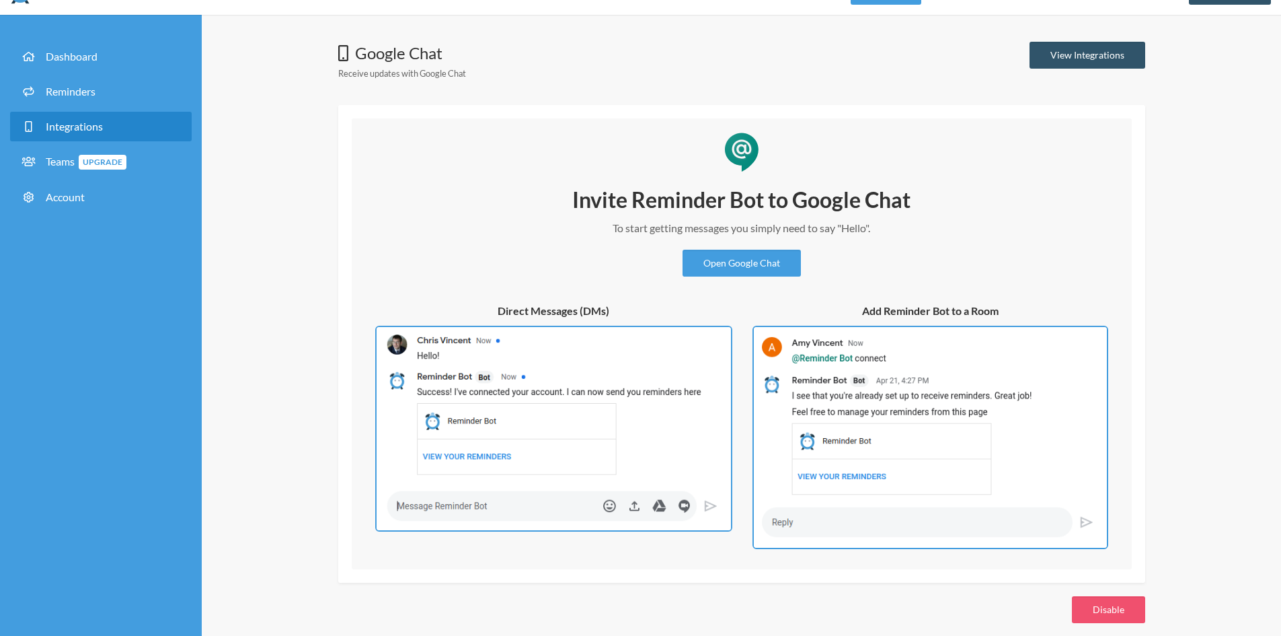
scroll to position [46, 0]
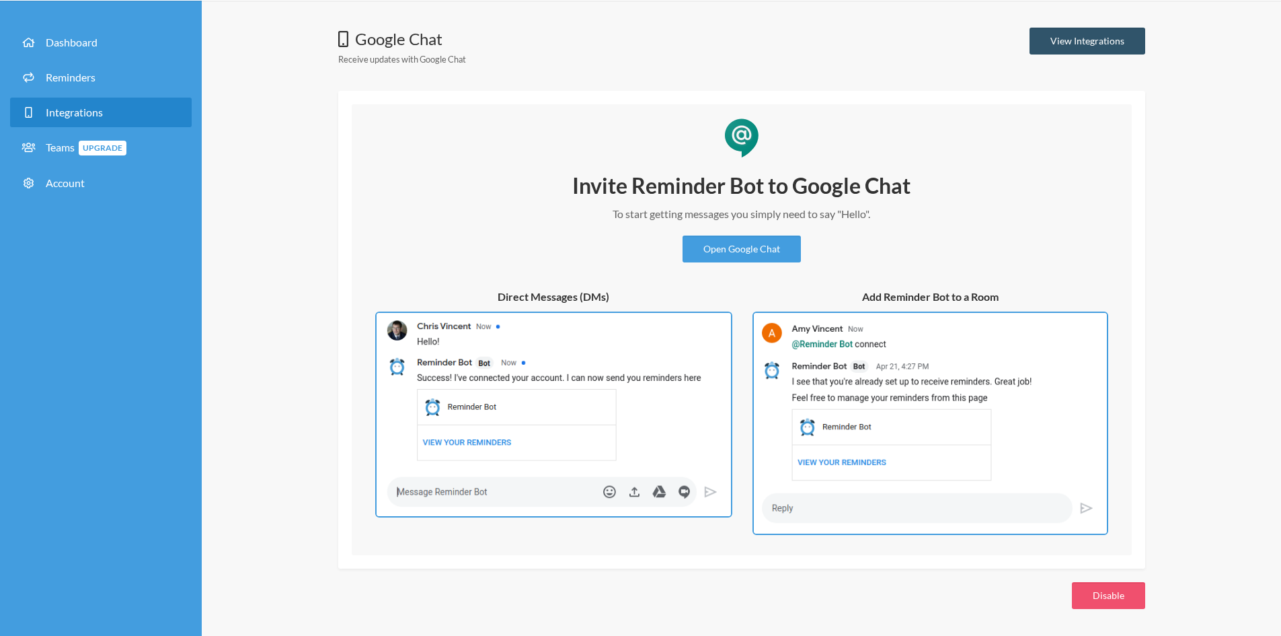
click at [510, 483] on img at bounding box center [553, 414] width 357 height 206
click at [69, 68] on link "Reminders" at bounding box center [101, 78] width 182 height 30
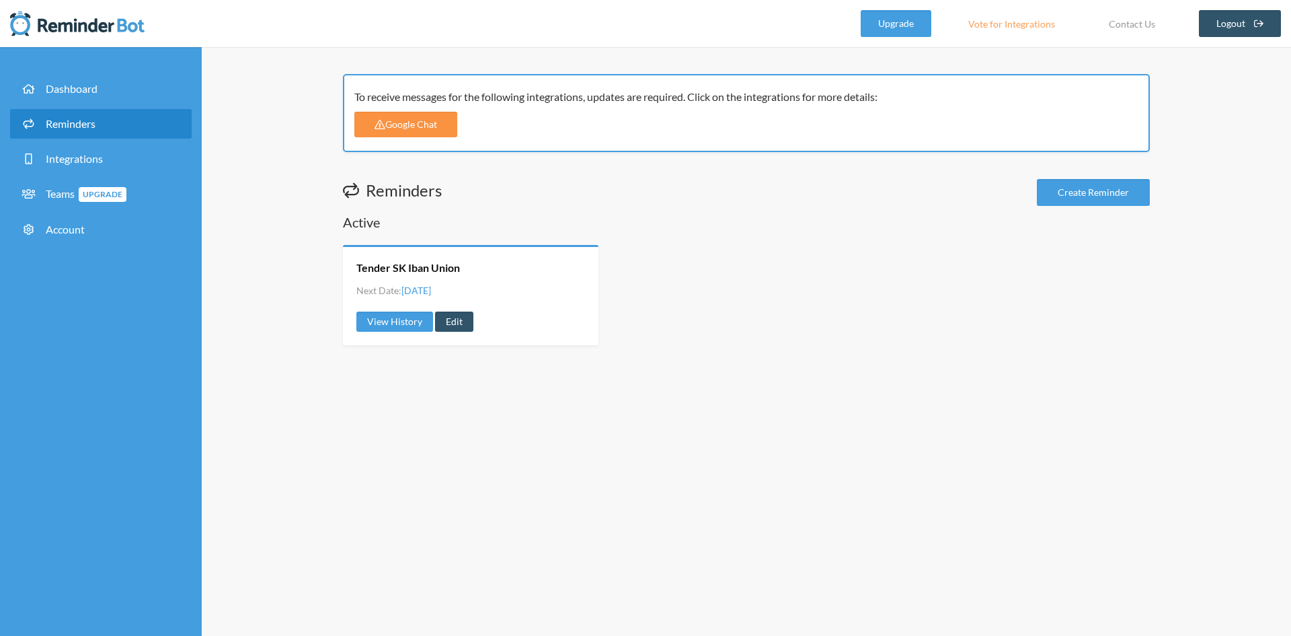
click at [422, 122] on link "Google Chat" at bounding box center [405, 125] width 103 height 26
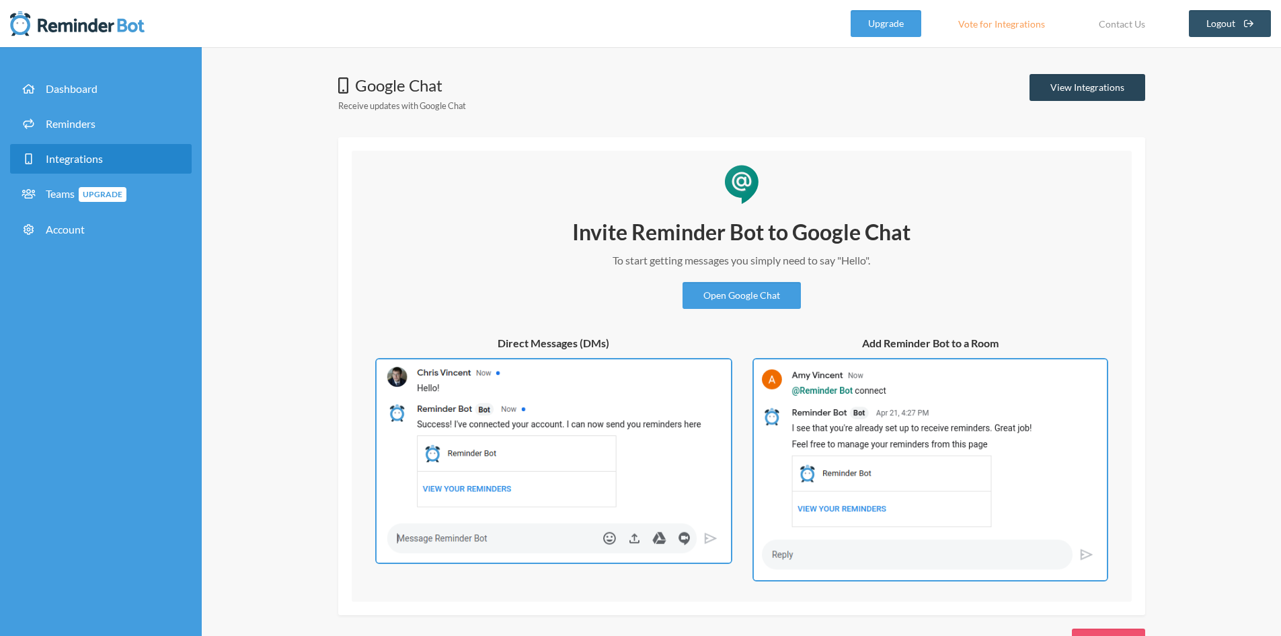
click at [1103, 93] on link "View Integrations" at bounding box center [1088, 87] width 116 height 27
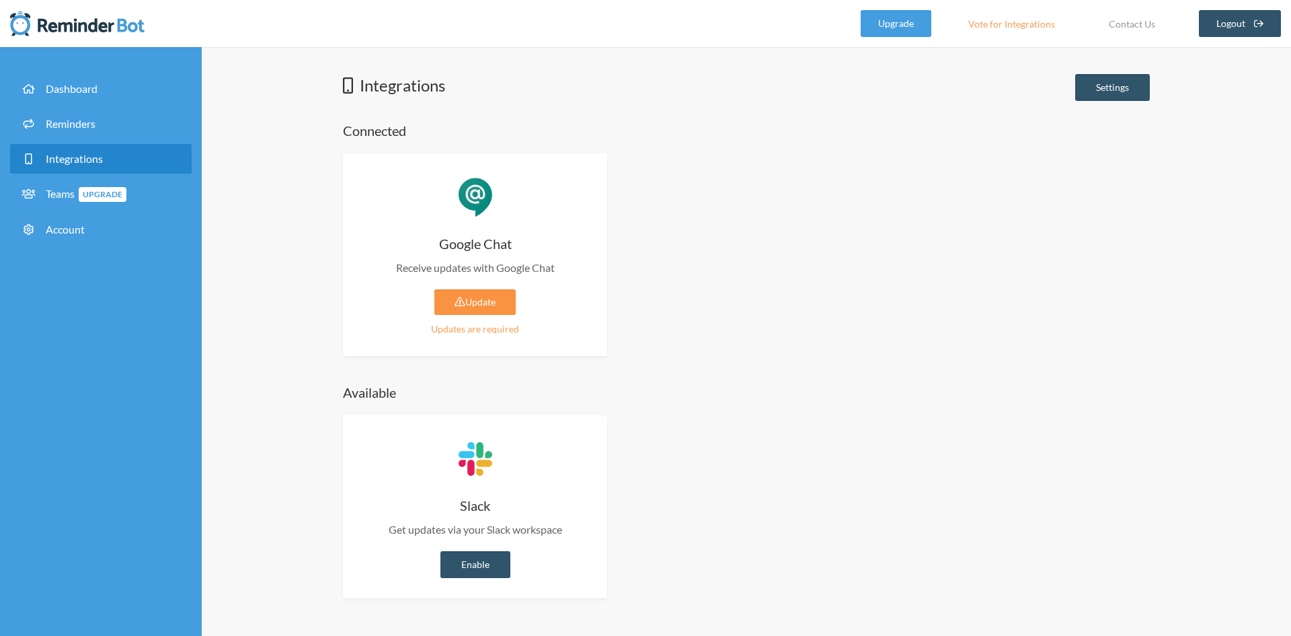
click at [475, 306] on link "Update" at bounding box center [474, 302] width 81 height 26
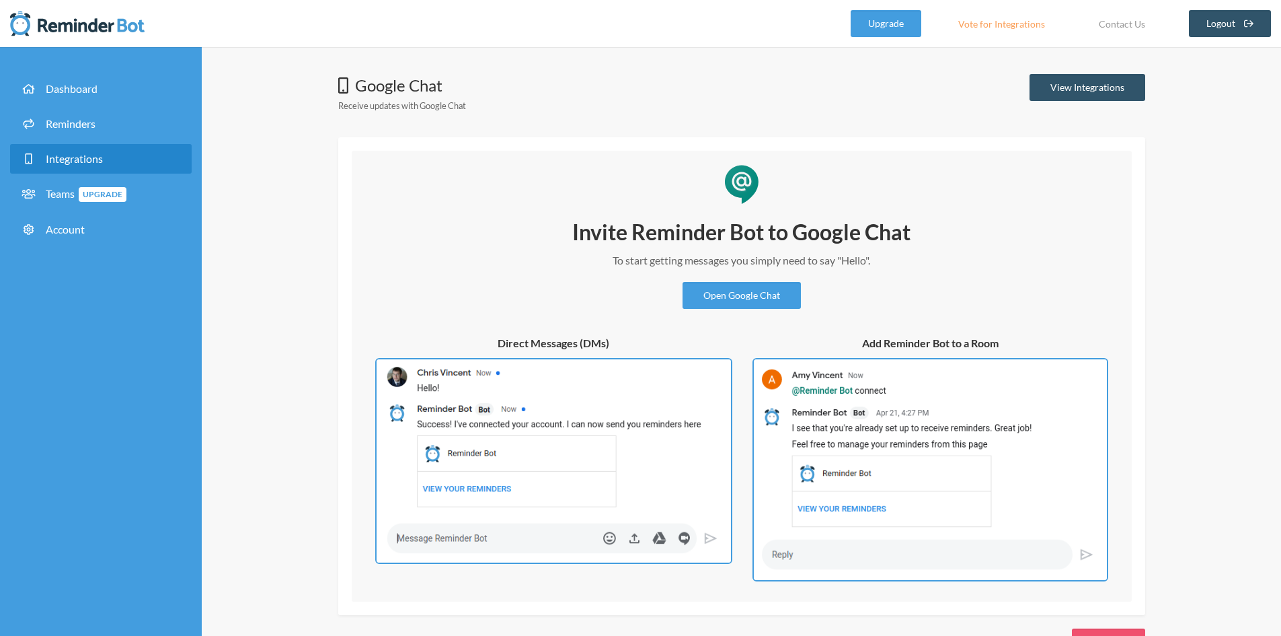
click at [940, 382] on img at bounding box center [931, 469] width 356 height 223
click at [734, 296] on link "Open Google Chat" at bounding box center [742, 295] width 118 height 27
click at [79, 123] on span "Reminders" at bounding box center [71, 123] width 50 height 13
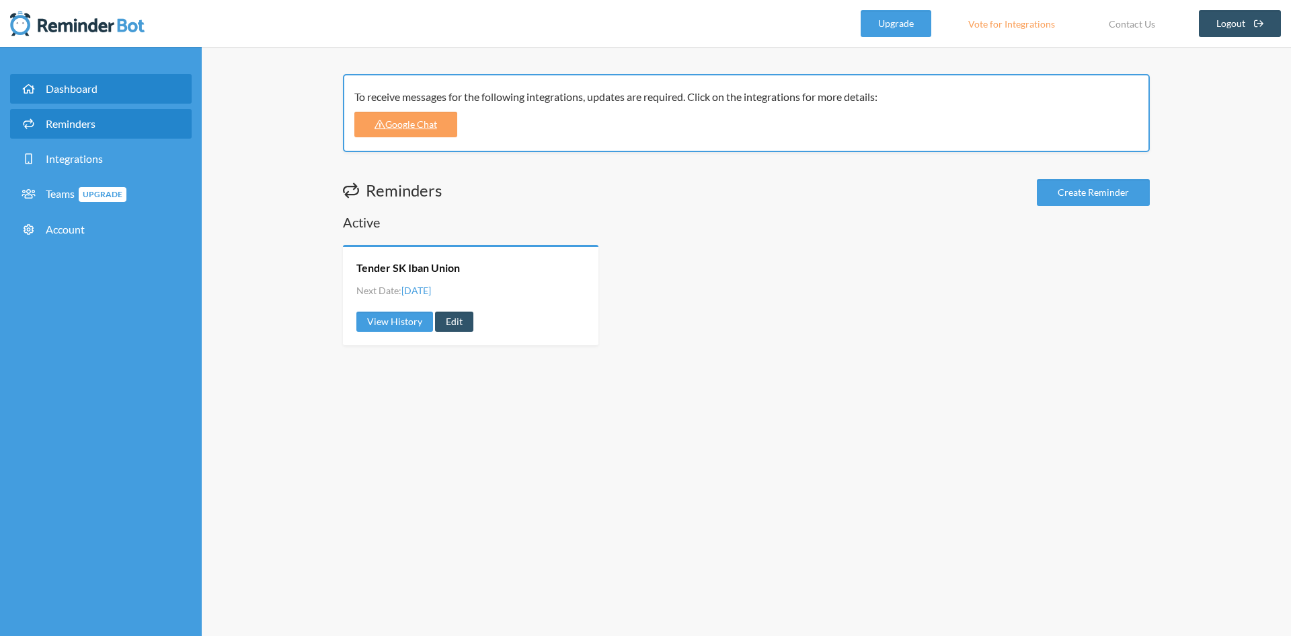
click at [80, 87] on span "Dashboard" at bounding box center [72, 88] width 52 height 13
